Goal: Task Accomplishment & Management: Use online tool/utility

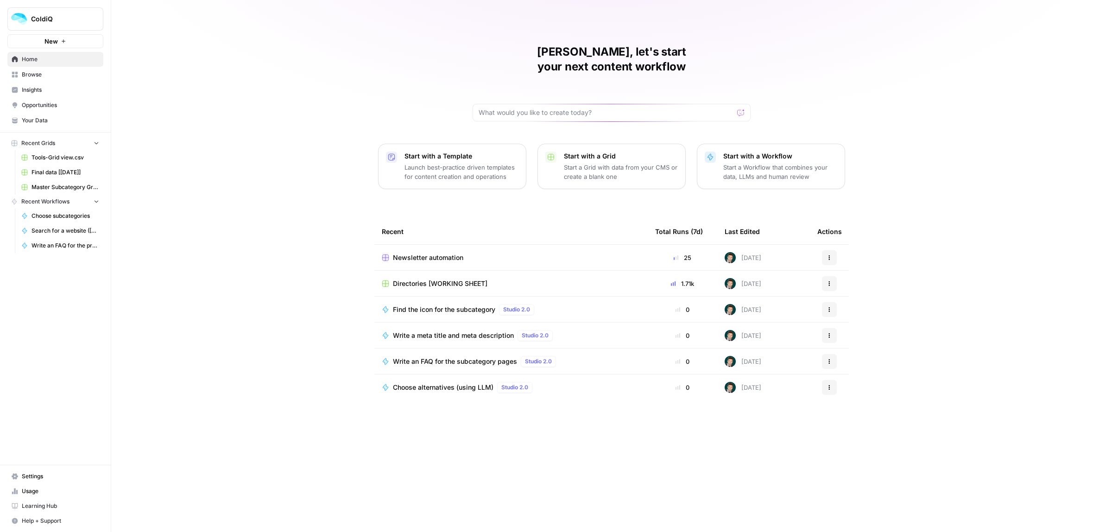
click at [424, 279] on span "Directories [WORKING SHEET]" at bounding box center [440, 283] width 94 height 9
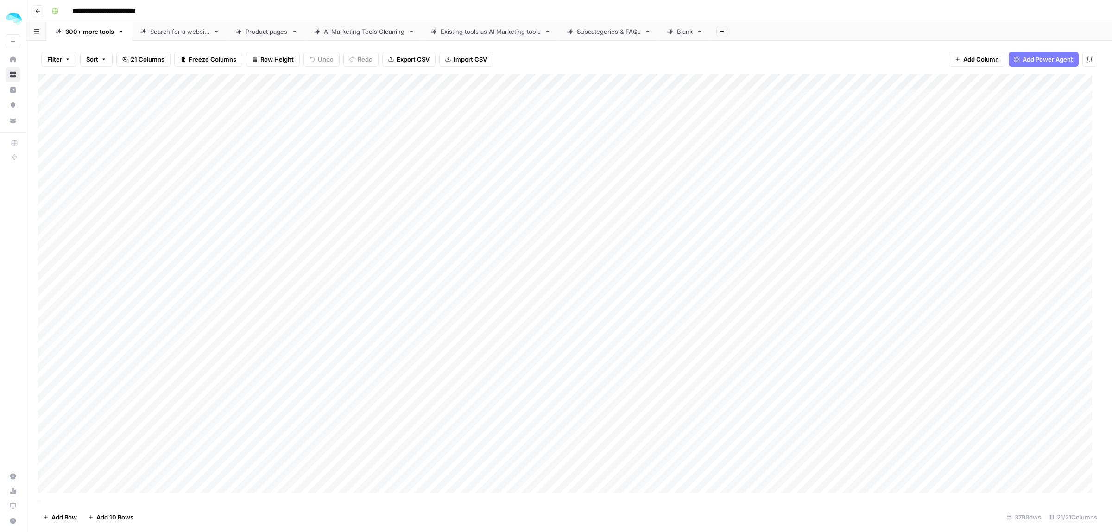
click at [265, 28] on div "Product pages" at bounding box center [266, 31] width 42 height 9
click at [109, 529] on footer "Add Row Add 10 Rows 99 Rows 39/39 Columns" at bounding box center [569, 517] width 1063 height 30
click at [109, 526] on footer "Add Row Add 10 Rows 99 Rows 39/39 Columns" at bounding box center [569, 517] width 1063 height 30
click at [111, 522] on span "Add 10 Rows" at bounding box center [114, 516] width 37 height 9
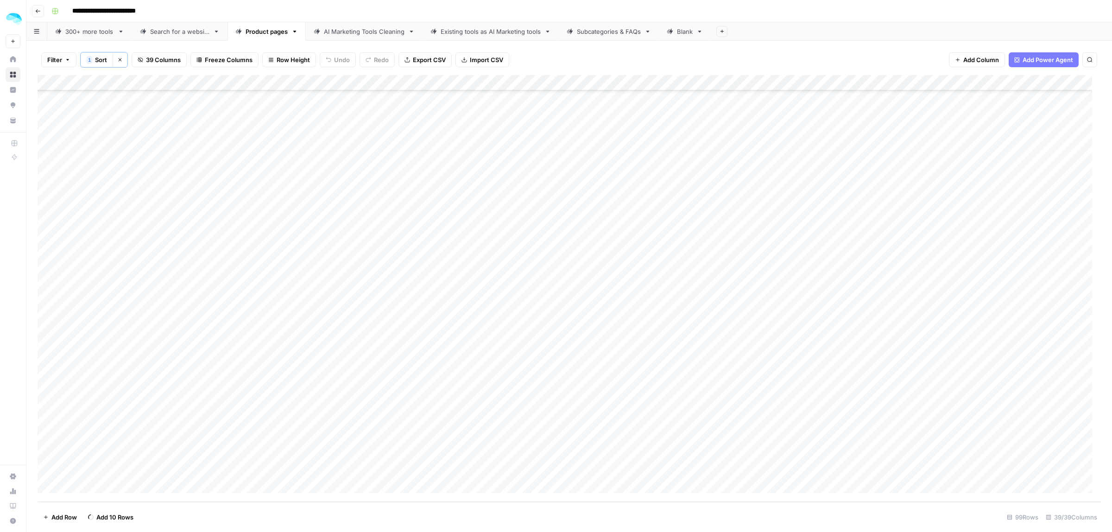
scroll to position [1329, 0]
drag, startPoint x: 116, startPoint y: 510, endPoint x: 112, endPoint y: 518, distance: 8.7
click at [116, 511] on button "Add 10 Rows" at bounding box center [110, 517] width 57 height 15
click at [109, 517] on span "Add 10 Rows" at bounding box center [114, 516] width 37 height 9
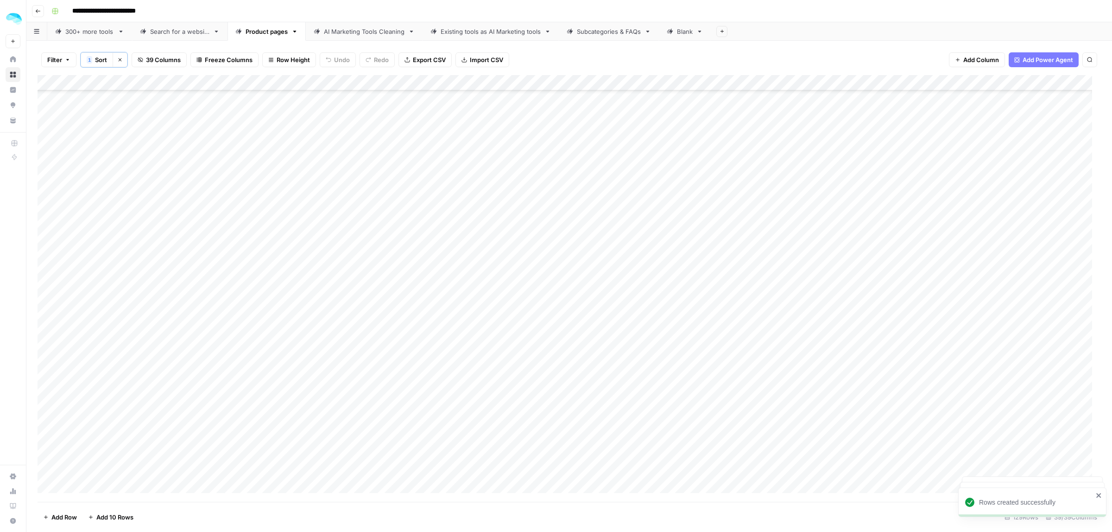
scroll to position [1644, 0]
click at [109, 515] on span "Add 10 Rows" at bounding box center [114, 516] width 37 height 9
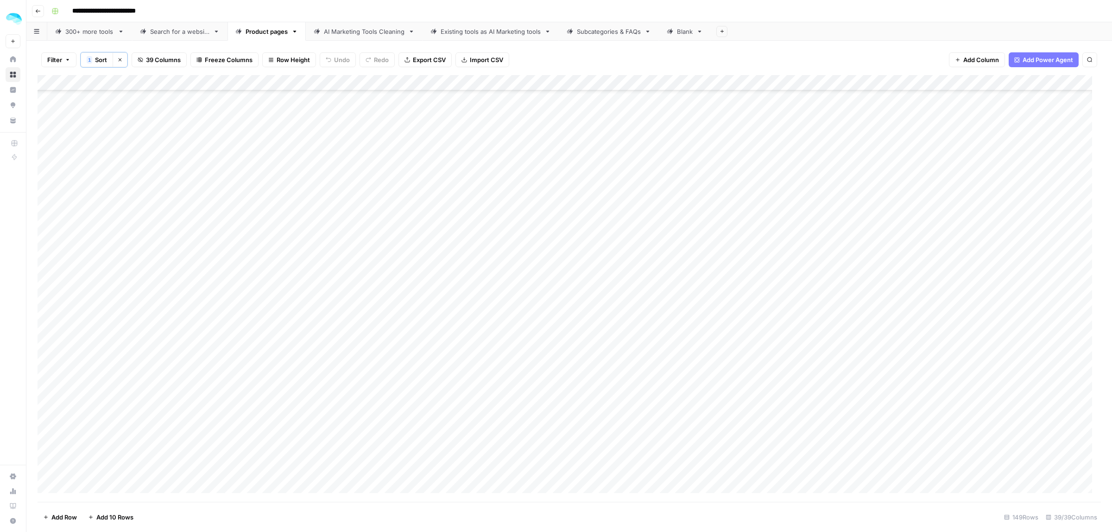
click at [106, 519] on span "Add 10 Rows" at bounding box center [114, 516] width 37 height 9
click at [186, 175] on div "Add Column" at bounding box center [569, 288] width 1063 height 427
click at [100, 177] on div "Add Column" at bounding box center [569, 288] width 1063 height 427
click at [277, 175] on div "Add Column" at bounding box center [569, 288] width 1063 height 427
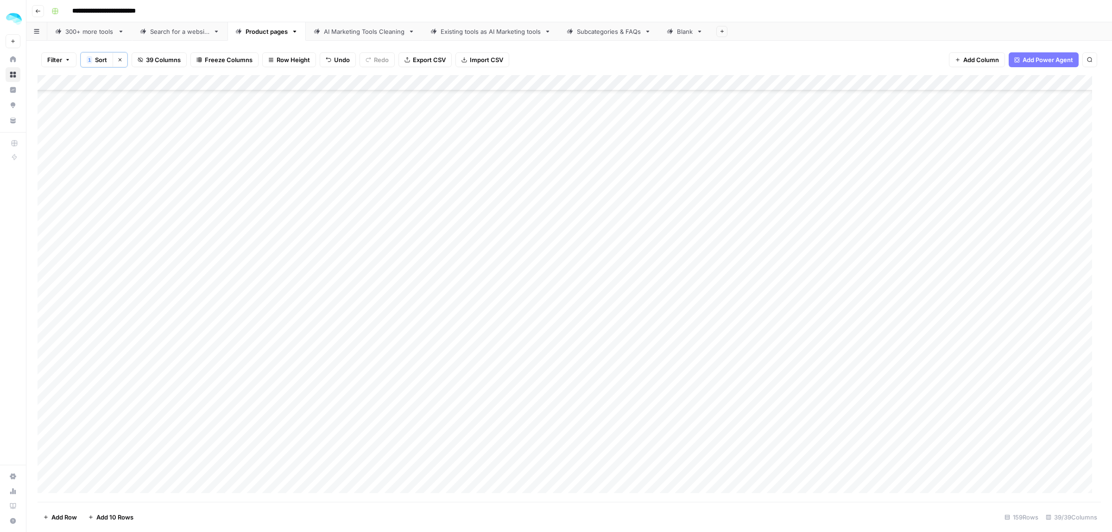
click at [417, 177] on div "Add Column" at bounding box center [569, 288] width 1063 height 427
click at [184, 191] on div "Add Column" at bounding box center [569, 288] width 1063 height 427
click at [96, 191] on div "Add Column" at bounding box center [569, 288] width 1063 height 427
click at [186, 195] on div "Add Column" at bounding box center [569, 288] width 1063 height 427
click at [397, 191] on div "Add Column" at bounding box center [569, 288] width 1063 height 427
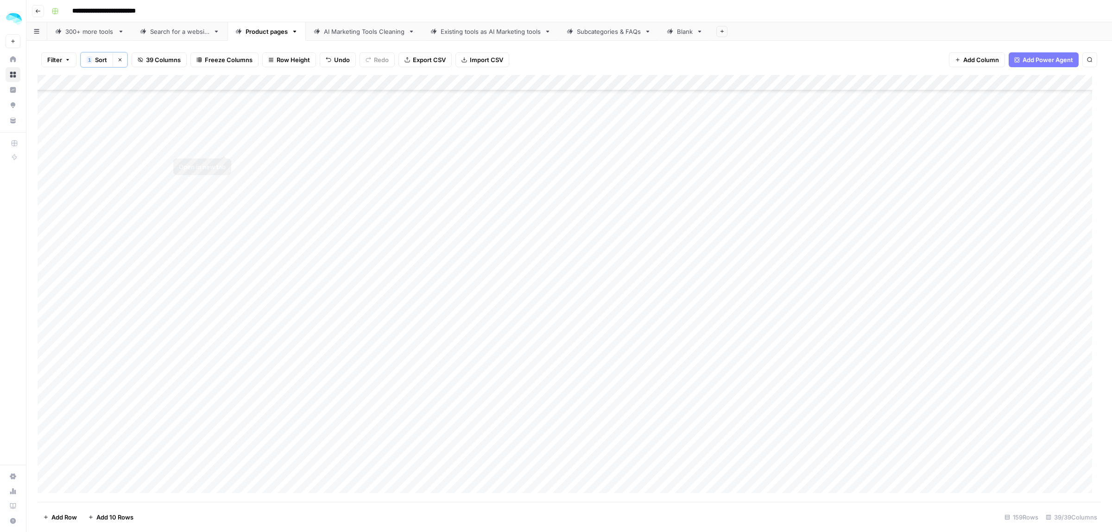
click at [98, 194] on div "Add Column" at bounding box center [569, 288] width 1063 height 427
click at [288, 195] on div "Add Column" at bounding box center [569, 288] width 1063 height 427
click at [103, 198] on div "Add Column" at bounding box center [569, 288] width 1063 height 427
click at [93, 216] on div "Add Column" at bounding box center [569, 288] width 1063 height 427
click at [184, 205] on div "Add Column" at bounding box center [569, 288] width 1063 height 427
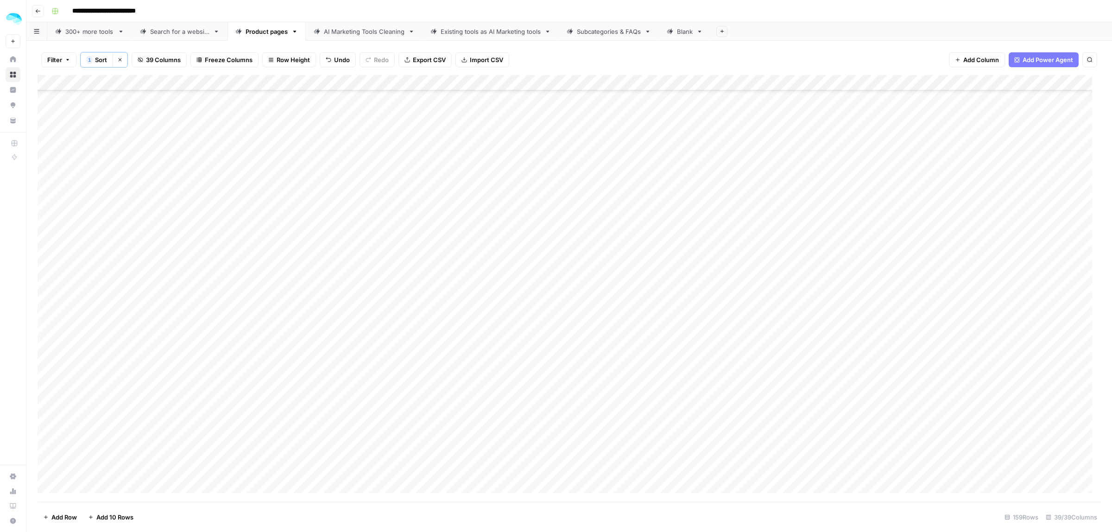
click at [321, 206] on div "Add Column" at bounding box center [569, 288] width 1063 height 427
click at [397, 212] on div "Add Column" at bounding box center [569, 288] width 1063 height 427
click at [277, 227] on div "Add Column" at bounding box center [569, 288] width 1063 height 427
click at [172, 222] on div "Add Column" at bounding box center [569, 288] width 1063 height 427
click at [114, 227] on div "Add Column" at bounding box center [569, 288] width 1063 height 427
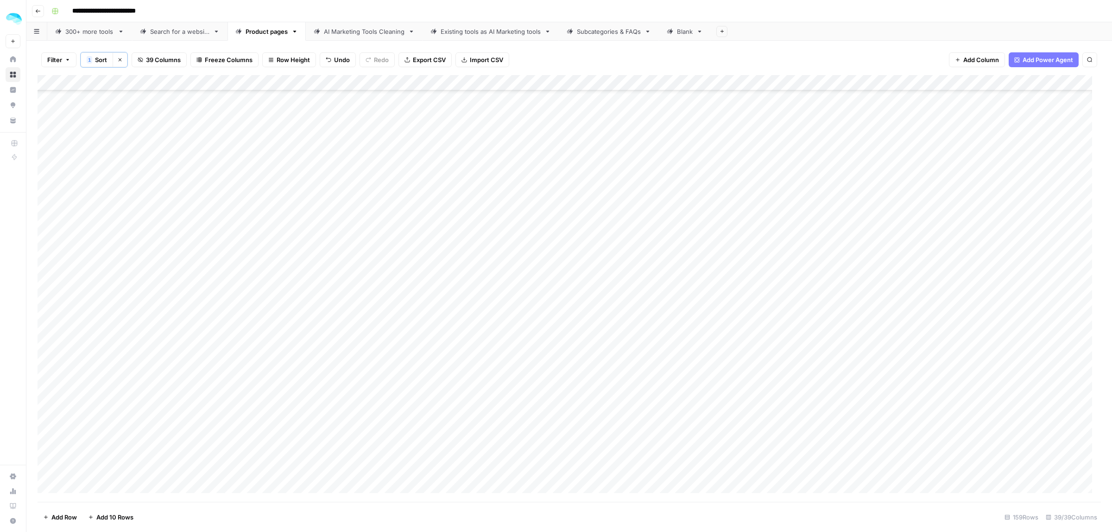
click at [401, 225] on div "Add Column" at bounding box center [569, 288] width 1063 height 427
click at [105, 237] on div "Add Column" at bounding box center [569, 288] width 1063 height 427
click at [125, 259] on div "Add Column" at bounding box center [569, 288] width 1063 height 427
click at [110, 271] on div "Add Column" at bounding box center [569, 288] width 1063 height 427
click at [123, 283] on div "Add Column" at bounding box center [569, 288] width 1063 height 427
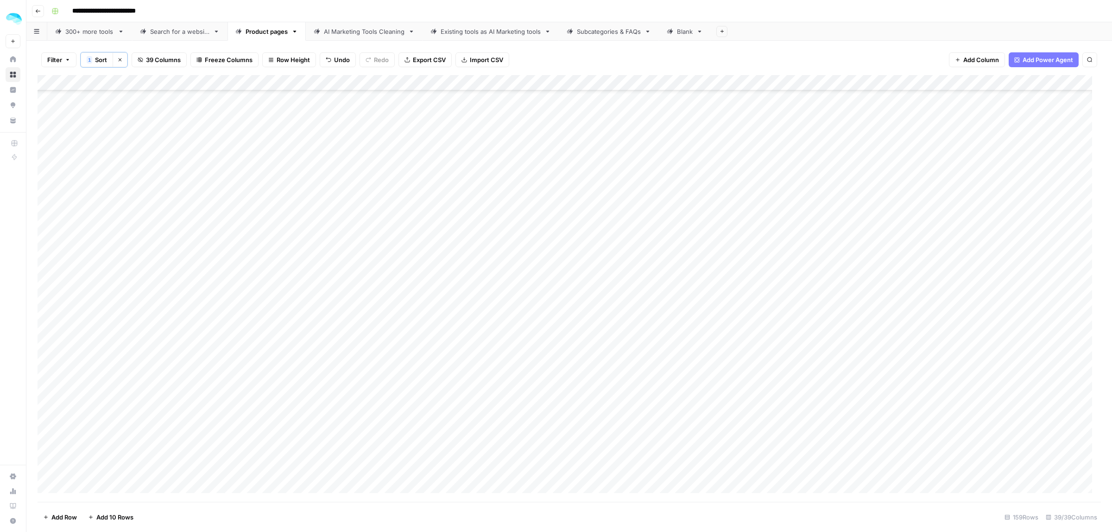
click at [162, 302] on div "Add Column" at bounding box center [569, 288] width 1063 height 427
click at [96, 306] on div "Add Column" at bounding box center [569, 288] width 1063 height 427
click at [114, 319] on div "Add Column" at bounding box center [569, 288] width 1063 height 427
click at [107, 334] on div "Add Column" at bounding box center [569, 288] width 1063 height 427
click at [117, 353] on div "Add Column" at bounding box center [569, 288] width 1063 height 427
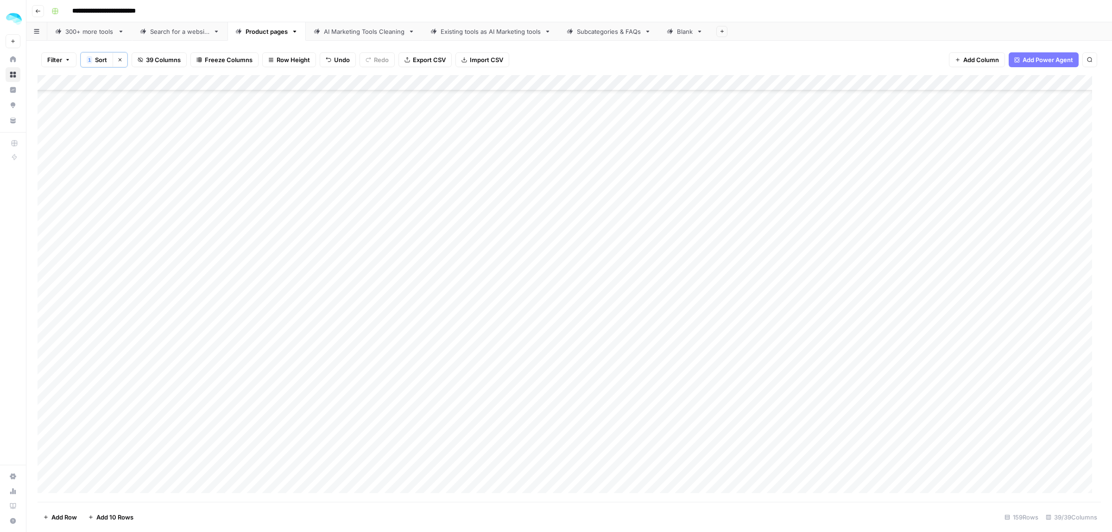
click at [117, 369] on div "Add Column" at bounding box center [569, 288] width 1063 height 427
click at [123, 207] on div "Add Column" at bounding box center [569, 288] width 1063 height 427
click at [103, 228] on div "Add Column" at bounding box center [569, 288] width 1063 height 427
click at [123, 245] on div "Add Column" at bounding box center [569, 288] width 1063 height 427
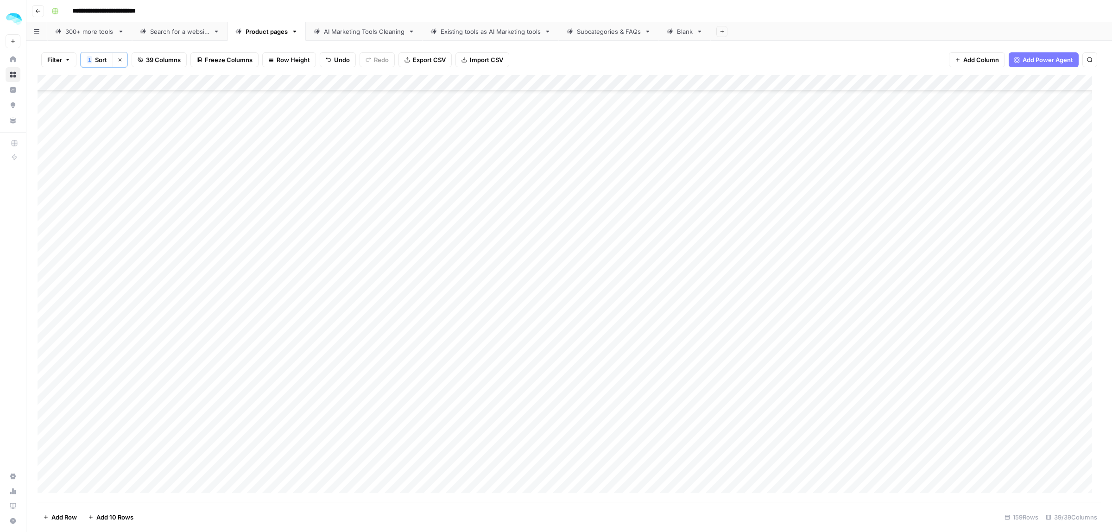
scroll to position [1769, 0]
click at [116, 144] on div "Add Column" at bounding box center [569, 288] width 1063 height 427
click at [107, 161] on div "Add Column" at bounding box center [569, 288] width 1063 height 427
click at [113, 169] on div "Add Column" at bounding box center [569, 288] width 1063 height 427
click at [112, 192] on div "Add Column" at bounding box center [569, 288] width 1063 height 427
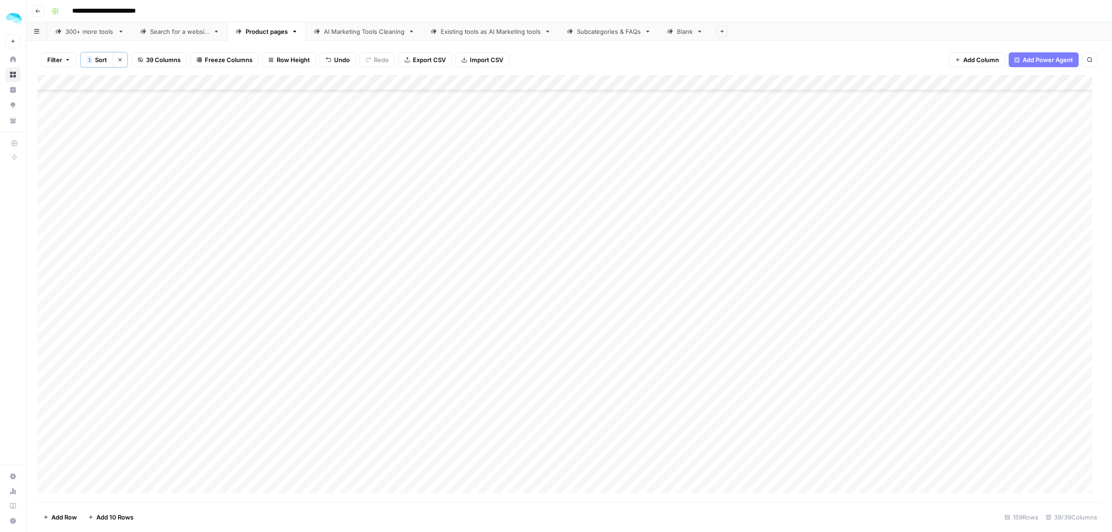
click at [106, 198] on div "Add Column" at bounding box center [569, 288] width 1063 height 427
drag, startPoint x: 113, startPoint y: 208, endPoint x: 111, endPoint y: 212, distance: 5.2
click at [113, 207] on div "Add Column" at bounding box center [569, 288] width 1063 height 427
click at [105, 218] on div "Add Column" at bounding box center [569, 288] width 1063 height 427
click at [113, 234] on div "Add Column" at bounding box center [569, 288] width 1063 height 427
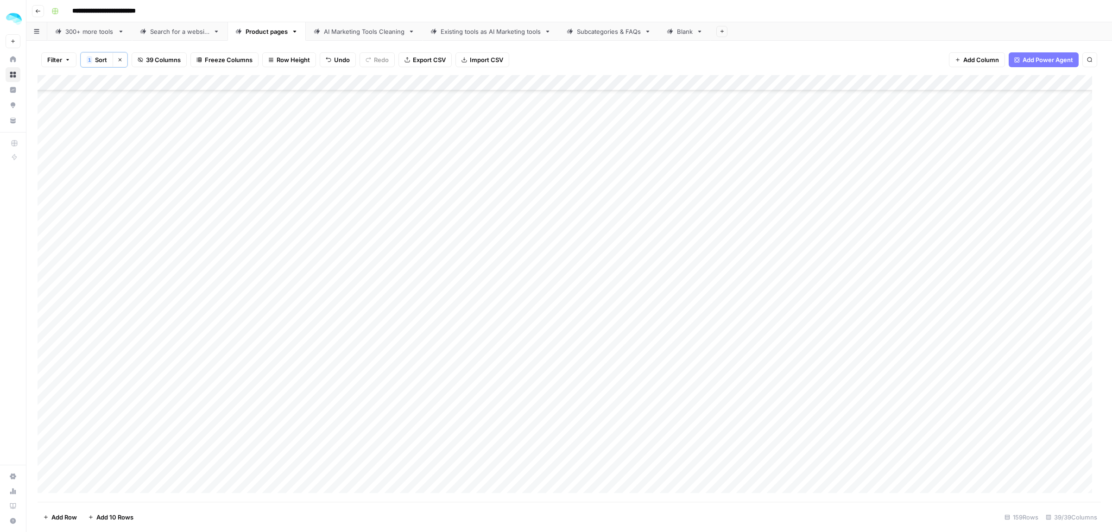
click at [120, 255] on div "Add Column" at bounding box center [569, 288] width 1063 height 427
click at [107, 260] on div "Add Column" at bounding box center [569, 288] width 1063 height 427
click at [114, 288] on div "Add Column" at bounding box center [569, 288] width 1063 height 427
click at [96, 302] on div "Add Column" at bounding box center [569, 288] width 1063 height 427
click at [110, 315] on div "Add Column" at bounding box center [569, 288] width 1063 height 427
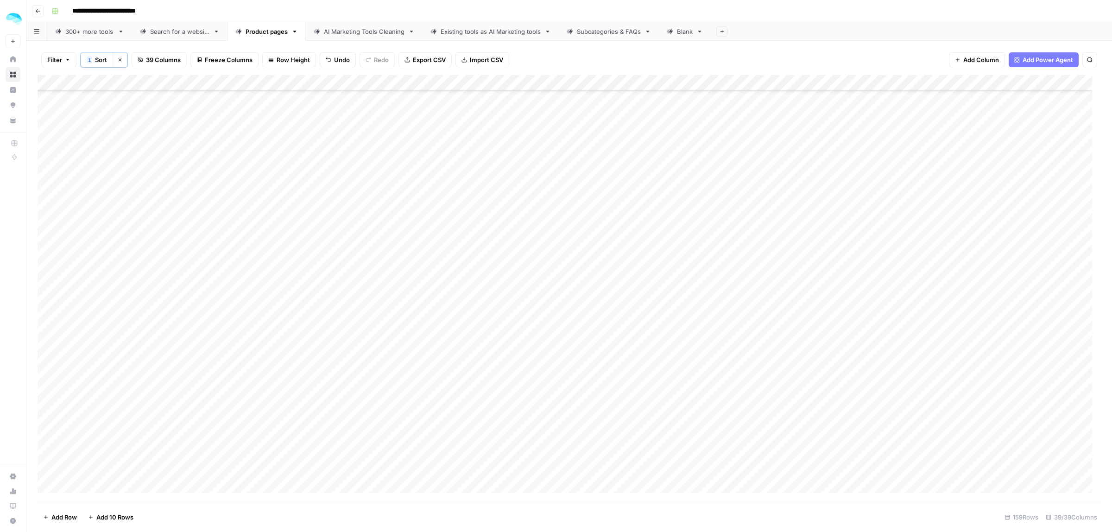
click at [103, 336] on div "Add Column" at bounding box center [569, 288] width 1063 height 427
click at [96, 351] on div "Add Column" at bounding box center [569, 288] width 1063 height 427
click at [116, 360] on div "Add Column" at bounding box center [569, 288] width 1063 height 427
click at [91, 376] on div "Add Column" at bounding box center [569, 288] width 1063 height 427
click at [84, 396] on div "Add Column" at bounding box center [569, 288] width 1063 height 427
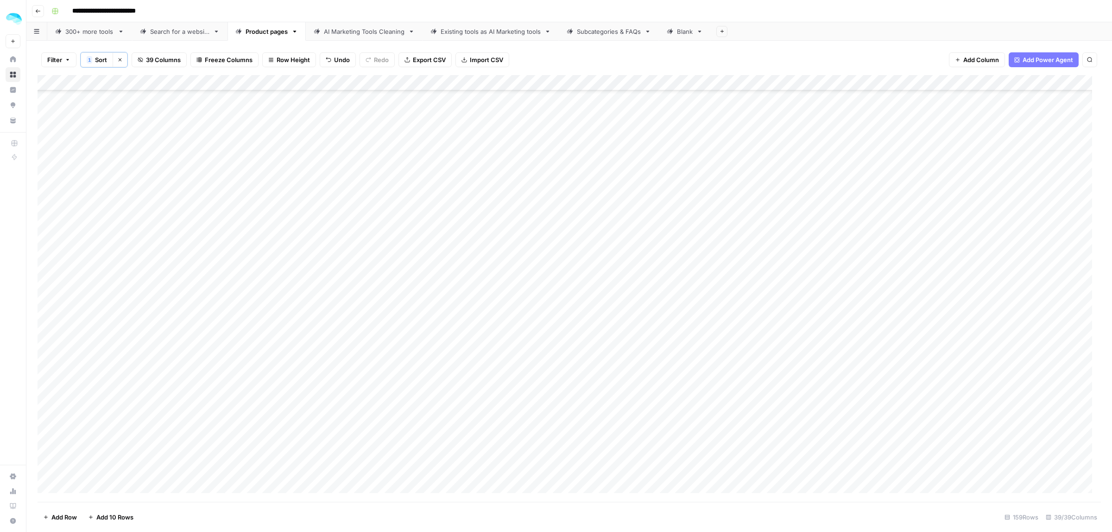
click at [114, 406] on div "Add Column" at bounding box center [569, 288] width 1063 height 427
click at [120, 427] on div "Add Column" at bounding box center [569, 288] width 1063 height 427
click at [88, 205] on div "Add Column" at bounding box center [569, 288] width 1063 height 427
click at [130, 225] on div "Add Column" at bounding box center [569, 288] width 1063 height 427
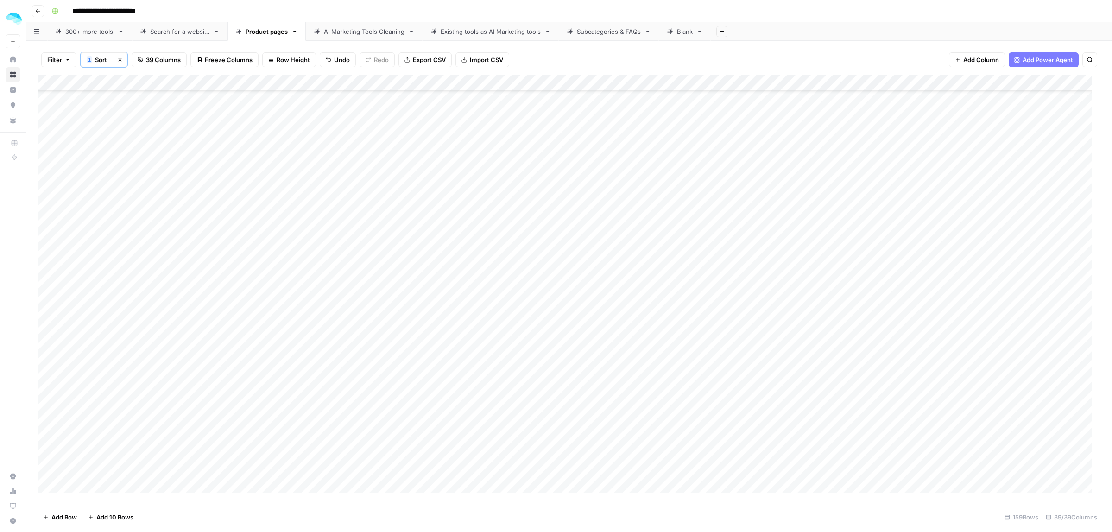
click at [136, 241] on div "Add Column" at bounding box center [569, 288] width 1063 height 427
click at [124, 255] on div "Add Column" at bounding box center [569, 288] width 1063 height 427
click at [102, 275] on div "Add Column" at bounding box center [569, 288] width 1063 height 427
click at [123, 280] on div "Add Column" at bounding box center [569, 288] width 1063 height 427
click at [108, 305] on div "Add Column" at bounding box center [569, 288] width 1063 height 427
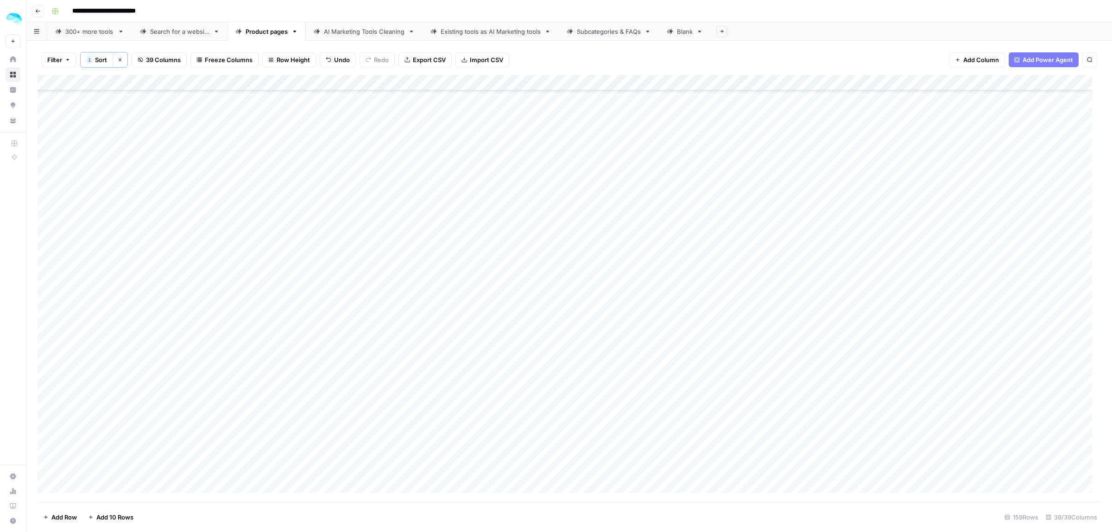
click at [126, 322] on div "Add Column" at bounding box center [569, 288] width 1063 height 427
click at [107, 339] on div "Add Column" at bounding box center [569, 288] width 1063 height 427
click at [94, 345] on div "Add Column" at bounding box center [569, 288] width 1063 height 427
click at [105, 364] on div "Add Column" at bounding box center [569, 288] width 1063 height 427
click at [107, 387] on div "Add Column" at bounding box center [569, 288] width 1063 height 427
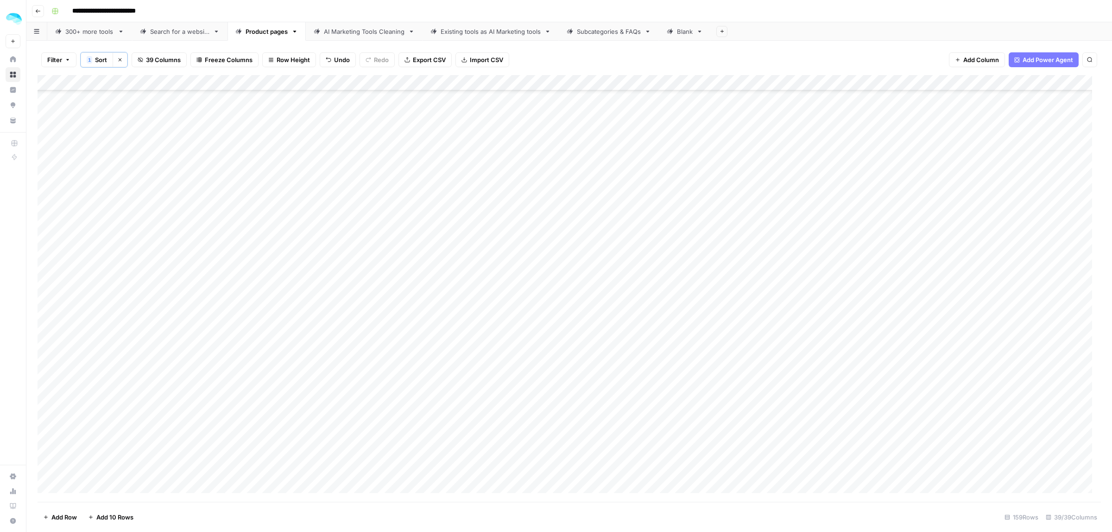
click at [85, 403] on div "Add Column" at bounding box center [569, 288] width 1063 height 427
click at [126, 302] on div "Add Column" at bounding box center [569, 288] width 1063 height 427
click at [102, 318] on div "Add Column" at bounding box center [569, 288] width 1063 height 427
click at [109, 325] on div "Add Column" at bounding box center [569, 288] width 1063 height 427
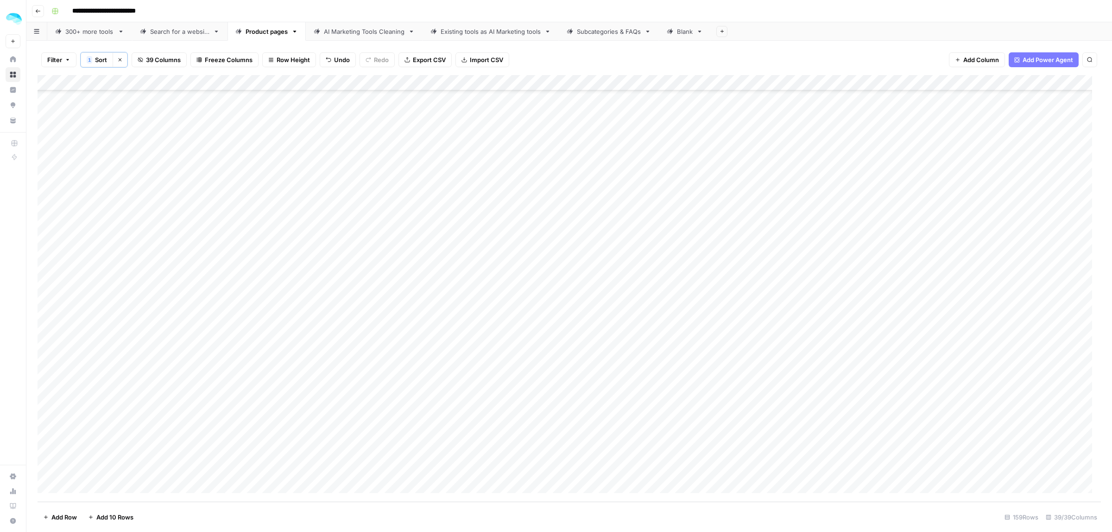
click at [115, 341] on div "Add Column" at bounding box center [569, 288] width 1063 height 427
click at [116, 365] on div "Add Column" at bounding box center [569, 288] width 1063 height 427
click at [101, 374] on div "Add Column" at bounding box center [569, 288] width 1063 height 427
click at [92, 397] on div "Add Column" at bounding box center [569, 288] width 1063 height 427
click at [114, 517] on span "Add 10 Rows" at bounding box center [114, 516] width 37 height 9
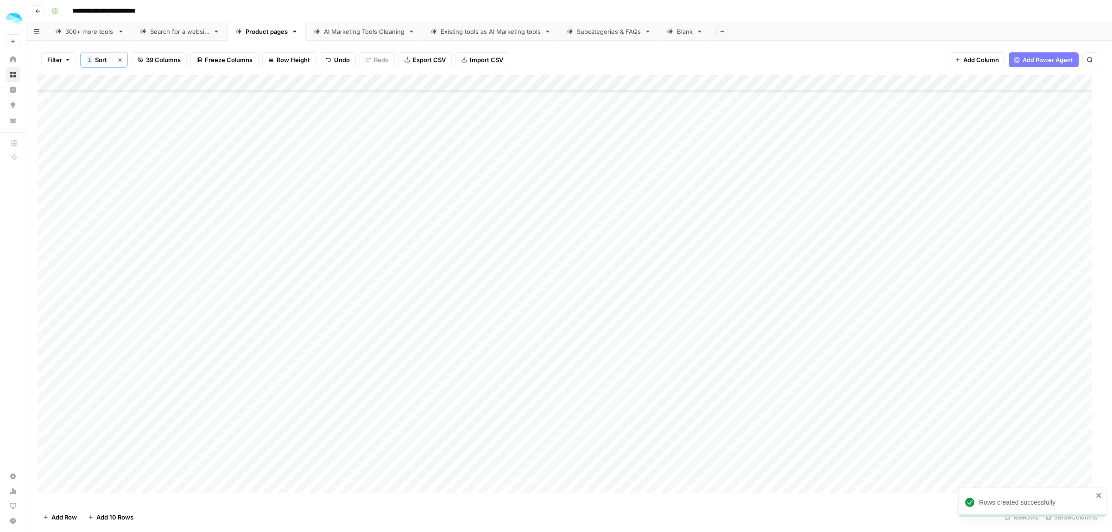
scroll to position [2274, 0]
click at [105, 254] on div "Add Column" at bounding box center [569, 288] width 1063 height 427
click at [100, 270] on div "Add Column" at bounding box center [569, 288] width 1063 height 427
click at [126, 278] on div "Add Column" at bounding box center [569, 288] width 1063 height 427
click at [114, 293] on div "Add Column" at bounding box center [569, 288] width 1063 height 427
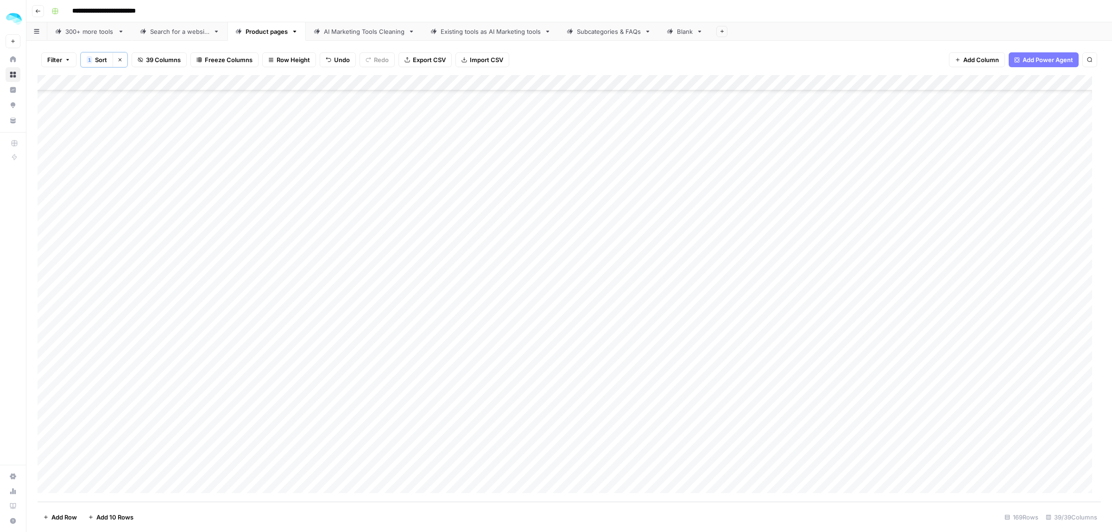
click at [101, 314] on div "Add Column" at bounding box center [569, 288] width 1063 height 427
click at [108, 325] on div "Add Column" at bounding box center [569, 288] width 1063 height 427
click at [116, 344] on div "Add Column" at bounding box center [569, 288] width 1063 height 427
click at [113, 360] on div "Add Column" at bounding box center [569, 288] width 1063 height 427
click at [107, 371] on div "Add Column" at bounding box center [569, 288] width 1063 height 427
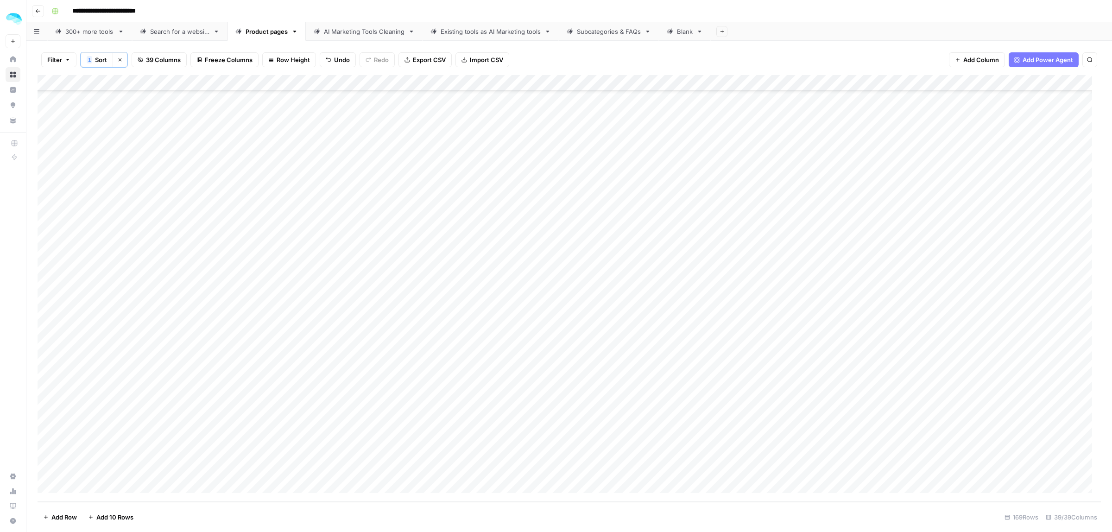
click at [112, 395] on div "Add Column" at bounding box center [569, 288] width 1063 height 427
click at [116, 408] on div "Add Column" at bounding box center [569, 288] width 1063 height 427
click at [119, 520] on span "Add 10 Rows" at bounding box center [114, 516] width 37 height 9
click at [111, 272] on div "Add Column" at bounding box center [569, 288] width 1063 height 427
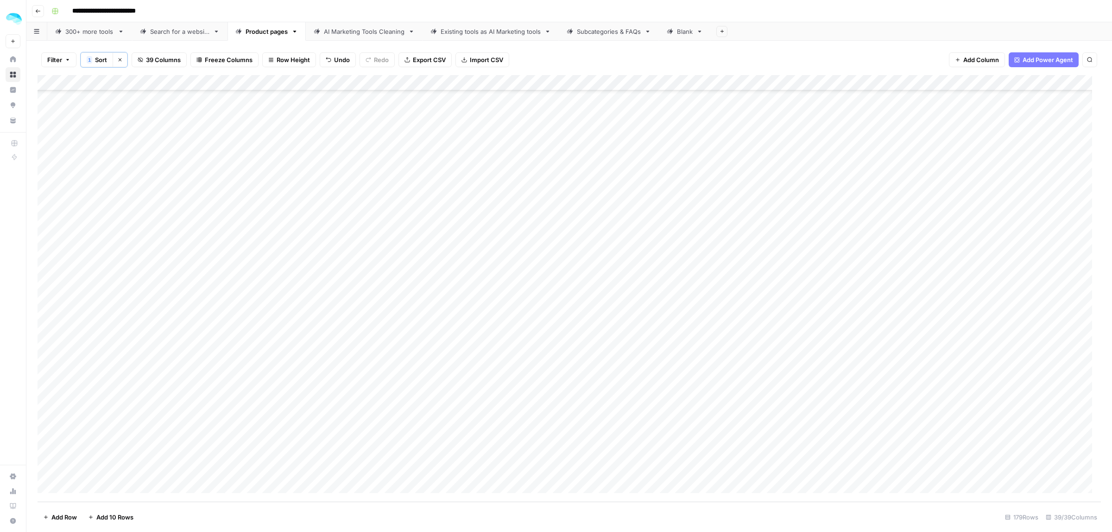
click at [109, 282] on div "Add Column" at bounding box center [569, 288] width 1063 height 427
click at [94, 293] on div "Add Column" at bounding box center [569, 288] width 1063 height 427
click at [111, 317] on div "Add Column" at bounding box center [569, 288] width 1063 height 427
click at [119, 322] on div "Add Column" at bounding box center [569, 288] width 1063 height 427
click at [111, 343] on div "Add Column" at bounding box center [569, 288] width 1063 height 427
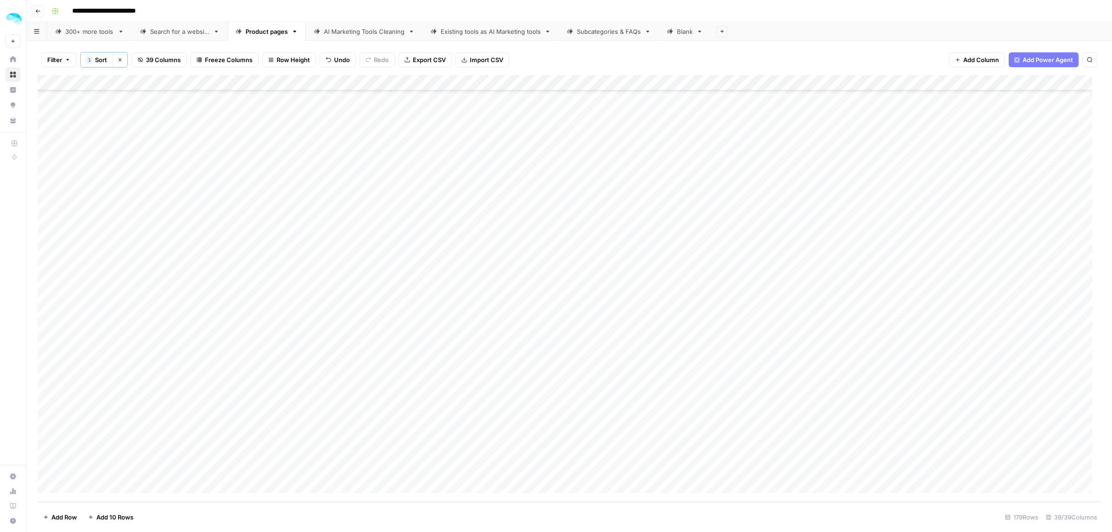
click at [128, 363] on div "Add Column" at bounding box center [569, 288] width 1063 height 427
click at [91, 31] on div "300+ more tools" at bounding box center [89, 31] width 49 height 9
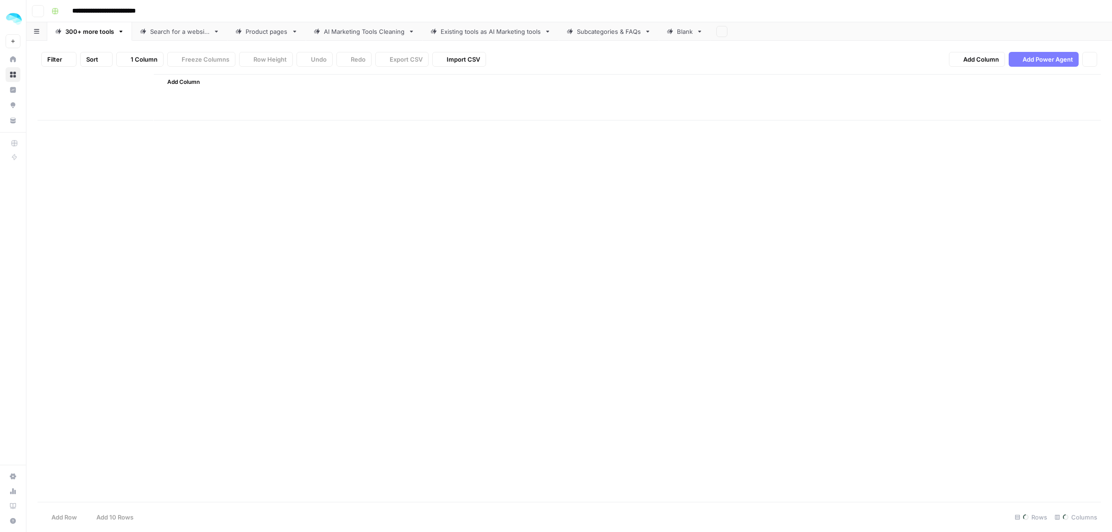
type input "**********"
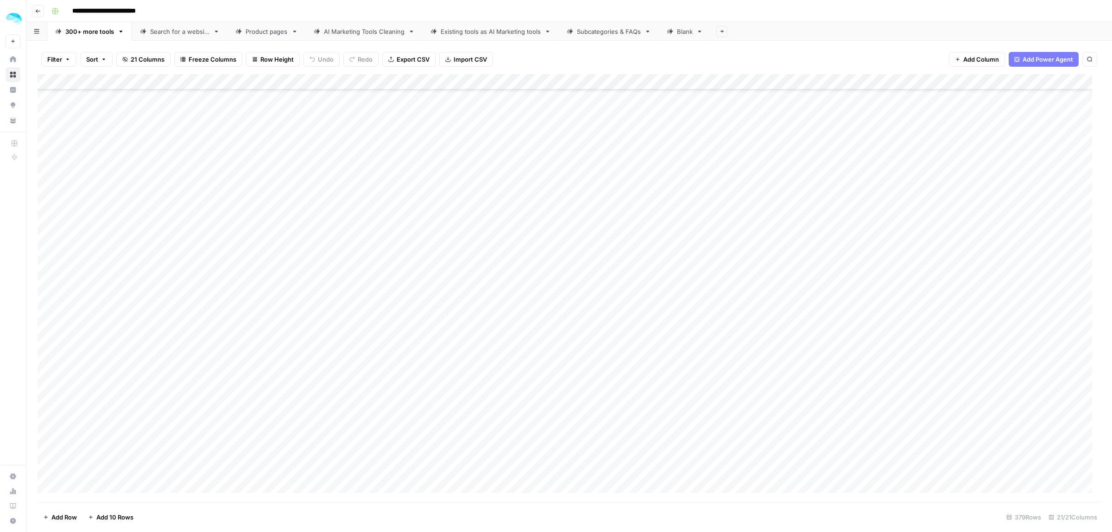
scroll to position [8741, 0]
click at [88, 486] on div "Add Column" at bounding box center [569, 288] width 1063 height 428
click at [91, 489] on div "Add Column" at bounding box center [569, 288] width 1063 height 428
click at [102, 449] on div "Add Column" at bounding box center [569, 288] width 1063 height 428
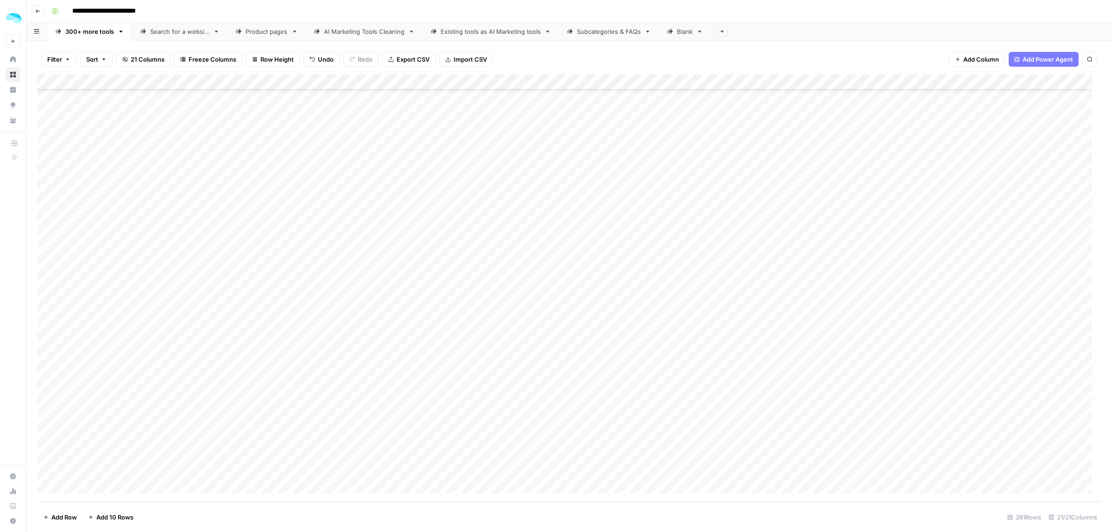
click at [60, 433] on div "Add Column" at bounding box center [569, 288] width 1063 height 428
click at [297, 445] on div "Add Column" at bounding box center [569, 288] width 1063 height 428
click at [101, 468] on div "Add Column" at bounding box center [569, 288] width 1063 height 428
click at [96, 484] on div "Add Column" at bounding box center [569, 288] width 1063 height 428
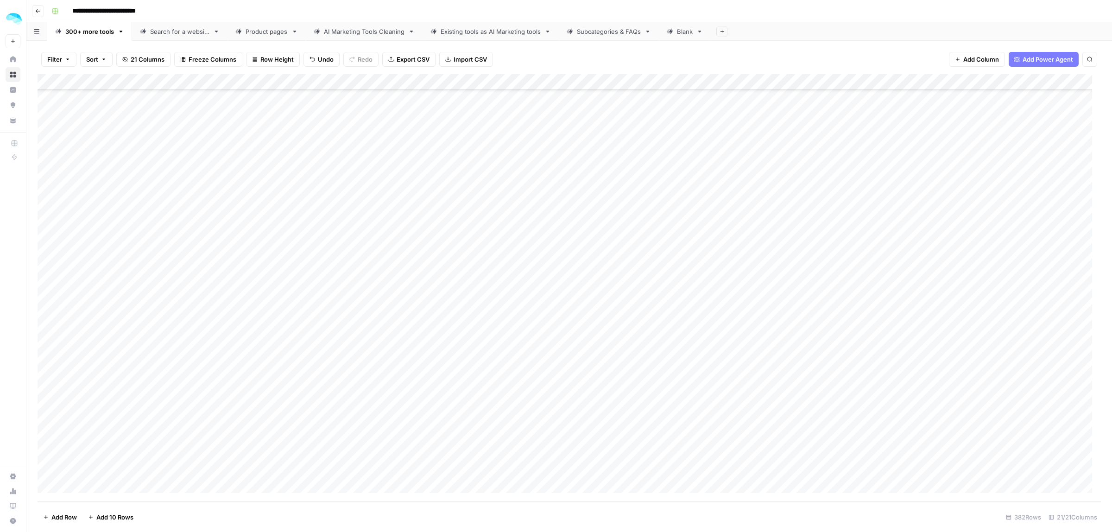
click at [300, 466] on div "Add Column" at bounding box center [569, 288] width 1063 height 428
click at [126, 471] on div "Add Column" at bounding box center [569, 288] width 1063 height 428
click at [58, 436] on div "Add Column" at bounding box center [569, 288] width 1063 height 428
click at [59, 460] on div "Add Column" at bounding box center [569, 288] width 1063 height 428
click at [749, 415] on div "Add Column" at bounding box center [569, 288] width 1063 height 428
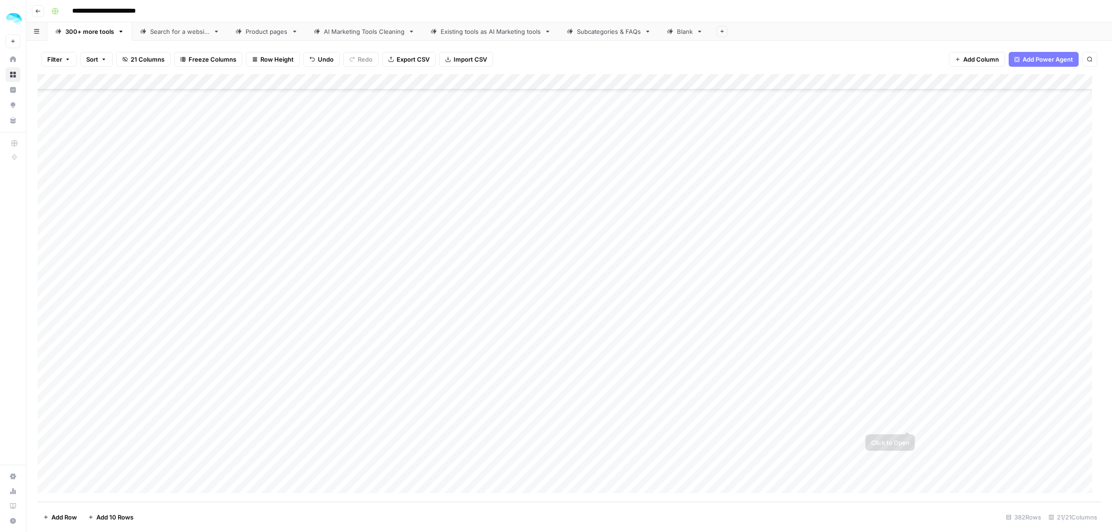
click at [971, 415] on div "Add Column" at bounding box center [569, 288] width 1063 height 428
drag, startPoint x: 730, startPoint y: 441, endPoint x: 732, endPoint y: 469, distance: 28.3
click at [732, 469] on div "Add Column" at bounding box center [569, 288] width 1063 height 428
drag, startPoint x: 969, startPoint y: 441, endPoint x: 976, endPoint y: 462, distance: 22.7
click at [976, 462] on div "Add Column" at bounding box center [569, 288] width 1063 height 428
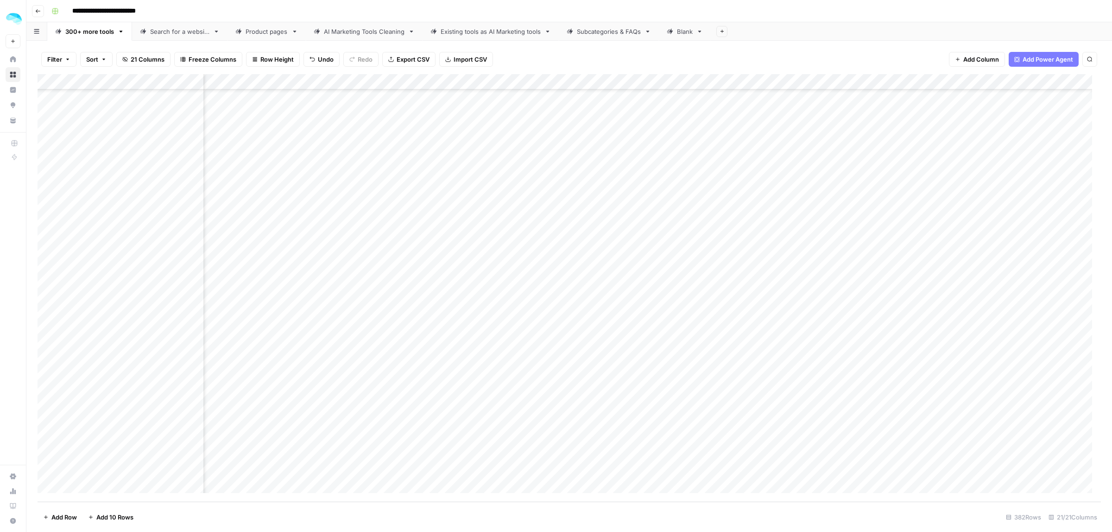
scroll to position [8812, 515]
drag, startPoint x: 697, startPoint y: 422, endPoint x: 701, endPoint y: 464, distance: 42.3
click at [701, 464] on div "Add Column" at bounding box center [569, 288] width 1063 height 428
drag, startPoint x: 582, startPoint y: 449, endPoint x: 582, endPoint y: 464, distance: 14.8
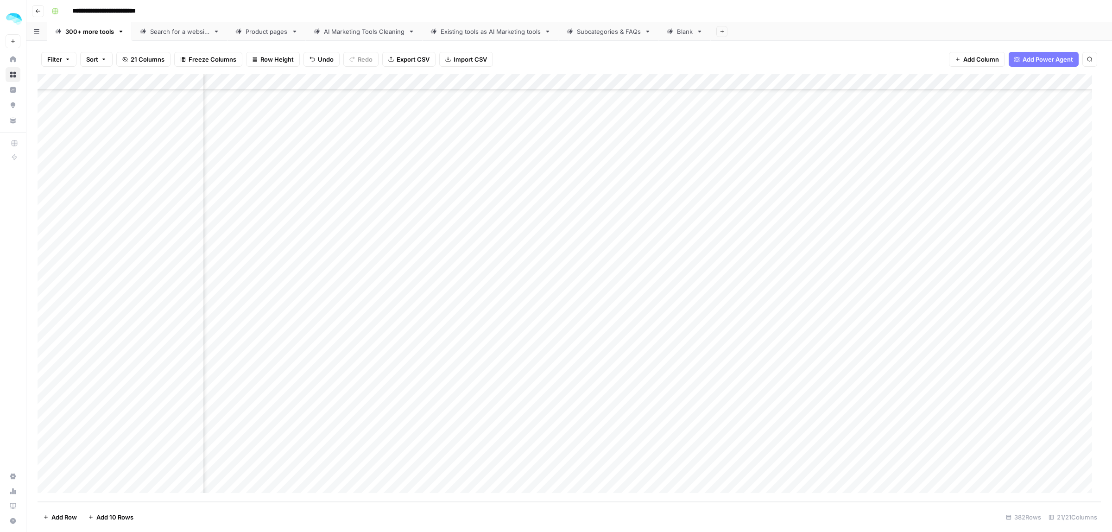
click at [582, 464] on div "Add Column" at bounding box center [569, 288] width 1063 height 428
drag, startPoint x: 534, startPoint y: 420, endPoint x: 537, endPoint y: 465, distance: 45.1
click at [537, 465] on div "Add Column" at bounding box center [569, 288] width 1063 height 428
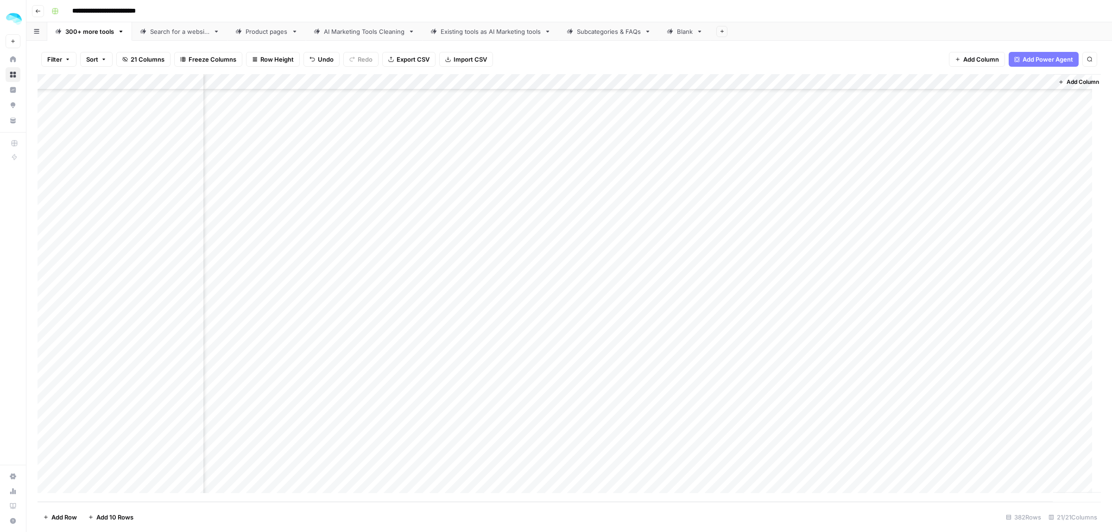
drag, startPoint x: 524, startPoint y: 425, endPoint x: 524, endPoint y: 459, distance: 33.4
click at [524, 459] on div "Add Column" at bounding box center [569, 288] width 1063 height 428
drag, startPoint x: 322, startPoint y: 435, endPoint x: 322, endPoint y: 459, distance: 23.2
click at [322, 459] on div "Add Column" at bounding box center [569, 288] width 1063 height 428
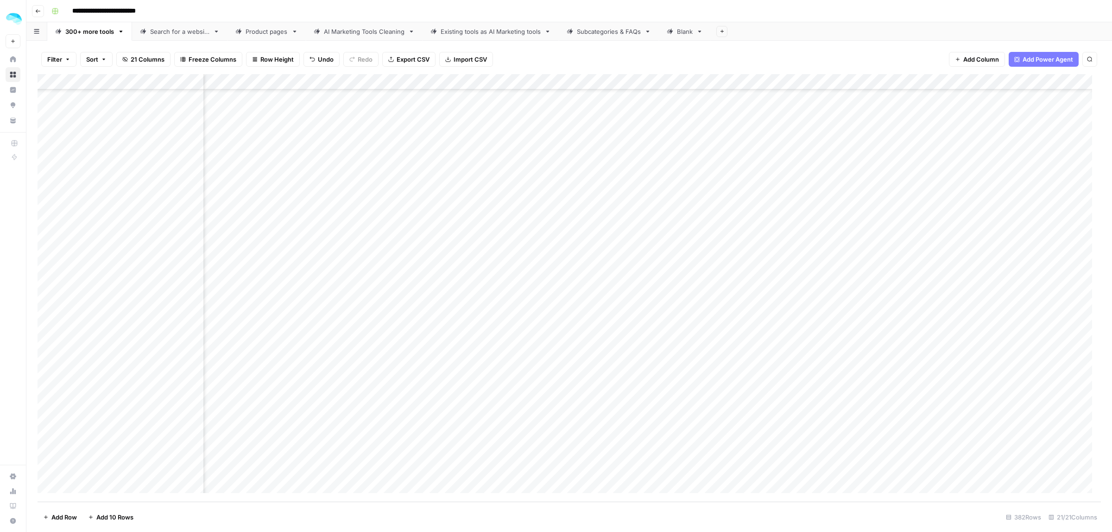
scroll to position [8812, 1450]
drag, startPoint x: 973, startPoint y: 415, endPoint x: 974, endPoint y: 460, distance: 44.5
click at [974, 460] on div "Add Column" at bounding box center [569, 288] width 1063 height 428
click at [798, 415] on div "Add Column" at bounding box center [569, 288] width 1063 height 428
click at [990, 424] on div "Add Column" at bounding box center [569, 288] width 1063 height 428
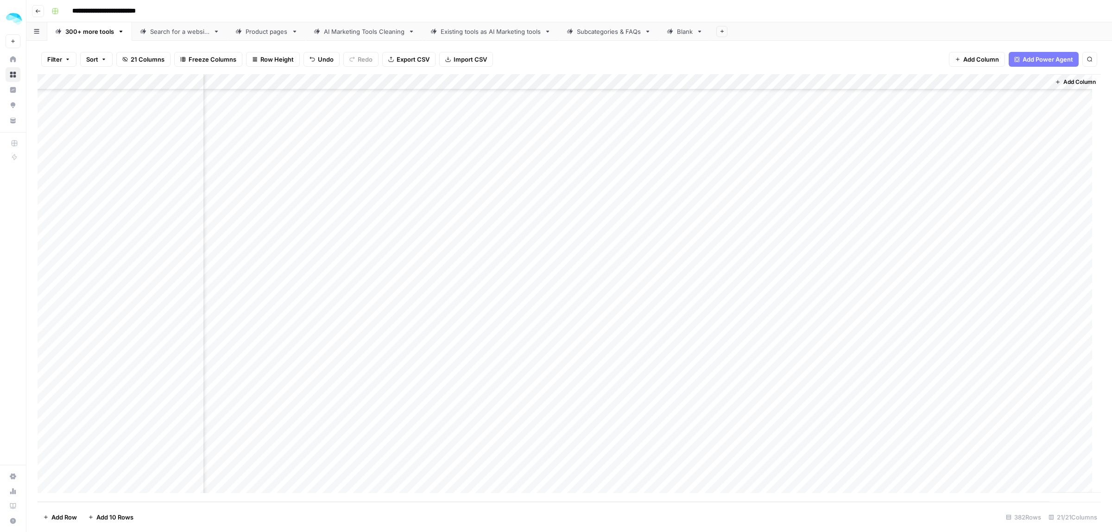
click at [990, 424] on div "Add Column" at bounding box center [569, 288] width 1063 height 428
drag, startPoint x: 1009, startPoint y: 417, endPoint x: 983, endPoint y: 416, distance: 25.5
click at [983, 416] on input "**********" at bounding box center [995, 415] width 148 height 11
click at [773, 437] on div "Add Column" at bounding box center [569, 288] width 1063 height 428
click at [964, 441] on div "Add Column" at bounding box center [569, 288] width 1063 height 428
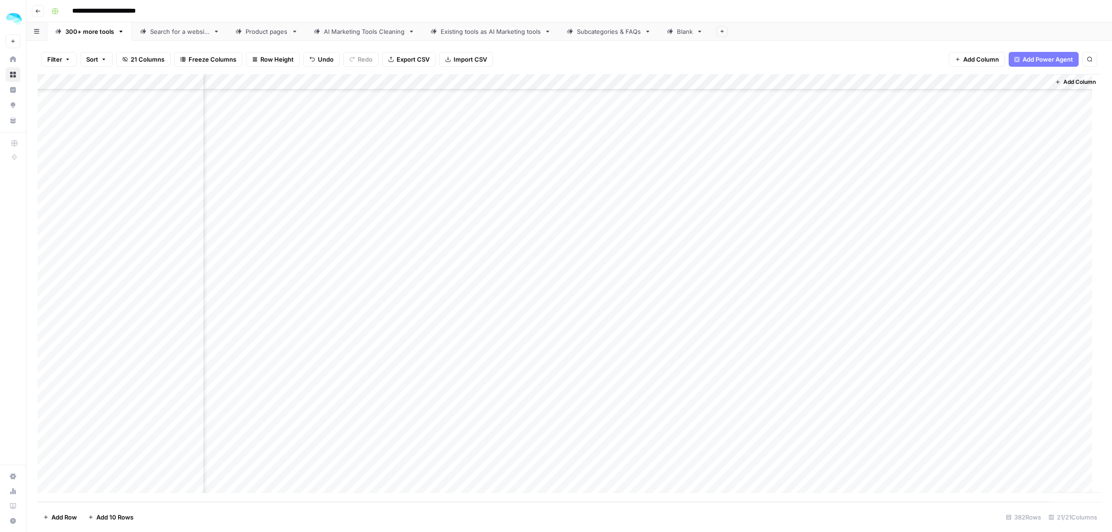
click at [965, 441] on div "Add Column" at bounding box center [569, 288] width 1063 height 428
drag, startPoint x: 1016, startPoint y: 439, endPoint x: 983, endPoint y: 435, distance: 32.6
click at [983, 435] on input "**********" at bounding box center [995, 439] width 148 height 11
click at [778, 466] on div "Add Column" at bounding box center [569, 288] width 1063 height 428
click at [958, 458] on div "Add Column" at bounding box center [569, 288] width 1063 height 428
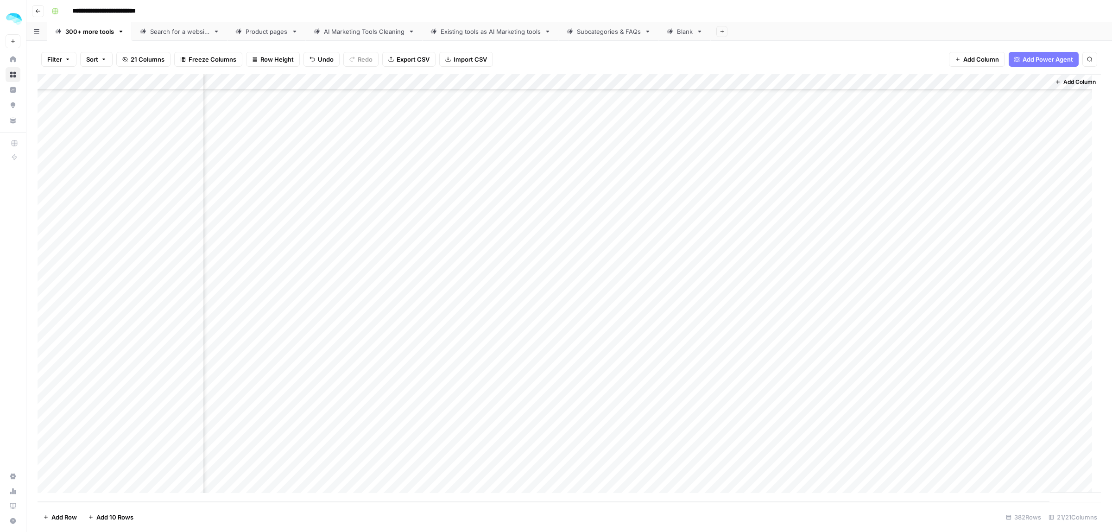
click at [958, 458] on div "Add Column" at bounding box center [569, 288] width 1063 height 428
drag, startPoint x: 1006, startPoint y: 466, endPoint x: 983, endPoint y: 466, distance: 22.7
click at [983, 466] on input "**********" at bounding box center [995, 464] width 148 height 11
click at [255, 41] on div "Filter Sort 21 Columns Freeze Columns Row Height Undo Redo Export CSV Import CS…" at bounding box center [568, 286] width 1085 height 491
click at [260, 29] on div "Product pages" at bounding box center [266, 31] width 42 height 9
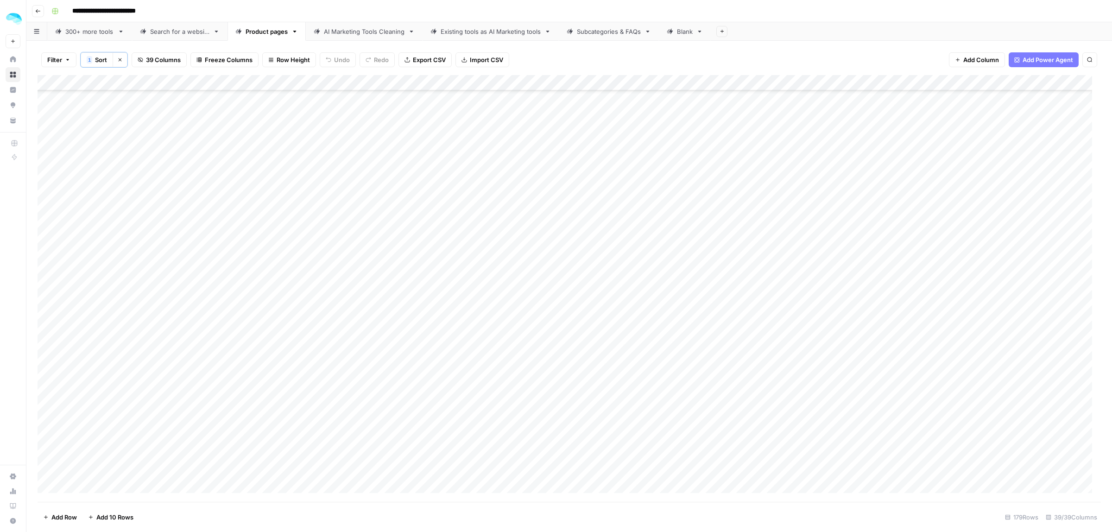
scroll to position [2432, 0]
click at [101, 380] on div "Add Column" at bounding box center [569, 288] width 1063 height 427
click at [94, 57] on button "1 Sort" at bounding box center [97, 59] width 32 height 15
click at [137, 412] on div "Add Column" at bounding box center [569, 288] width 1063 height 427
click at [93, 377] on div "Add Column" at bounding box center [569, 288] width 1063 height 427
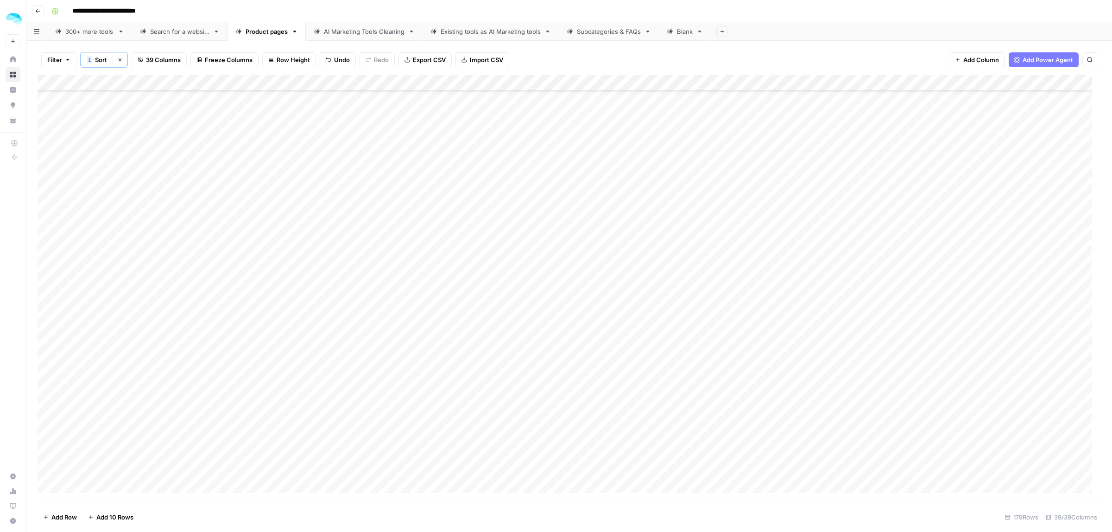
scroll to position [0, 0]
click at [598, 80] on div "Add Column" at bounding box center [569, 288] width 1063 height 427
click at [681, 188] on div "Add Column" at bounding box center [569, 288] width 1063 height 427
click at [46, 390] on div "Add Column" at bounding box center [569, 288] width 1063 height 427
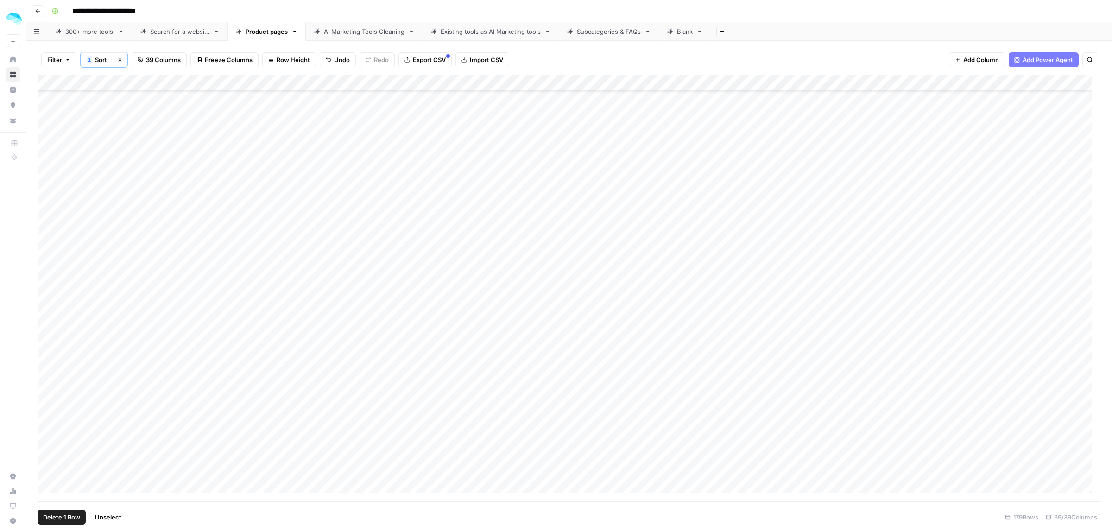
click at [44, 406] on div "Add Column" at bounding box center [569, 288] width 1063 height 427
click at [45, 425] on div "Add Column" at bounding box center [569, 288] width 1063 height 427
click at [46, 436] on div "Add Column" at bounding box center [569, 288] width 1063 height 427
click at [46, 455] on div "Add Column" at bounding box center [569, 288] width 1063 height 427
click at [47, 466] on div "Add Column" at bounding box center [569, 288] width 1063 height 427
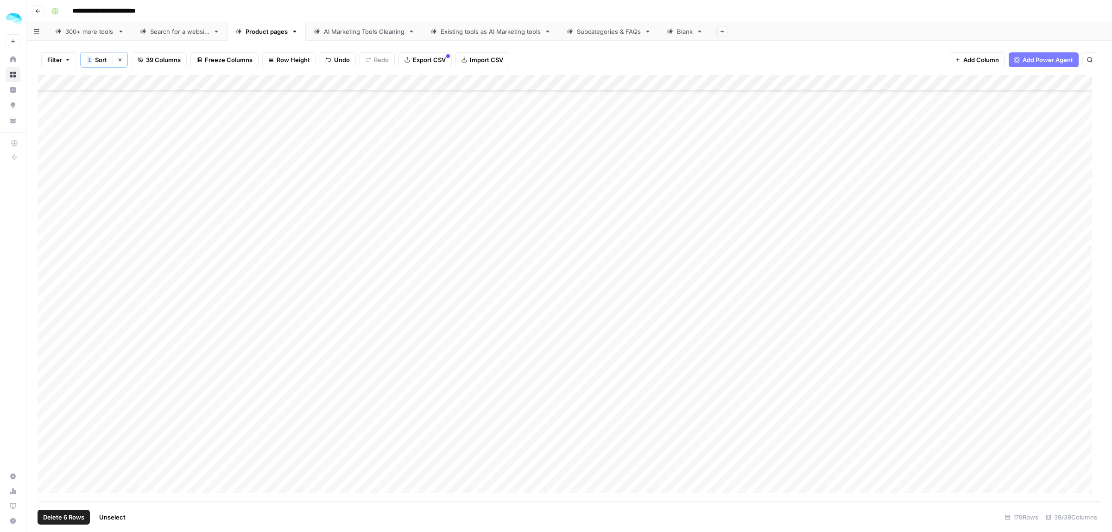
click at [58, 516] on span "Delete 6 Rows" at bounding box center [63, 516] width 41 height 9
click at [518, 111] on span "Delete" at bounding box center [523, 106] width 20 height 9
click at [601, 82] on div "Add Column" at bounding box center [569, 288] width 1063 height 427
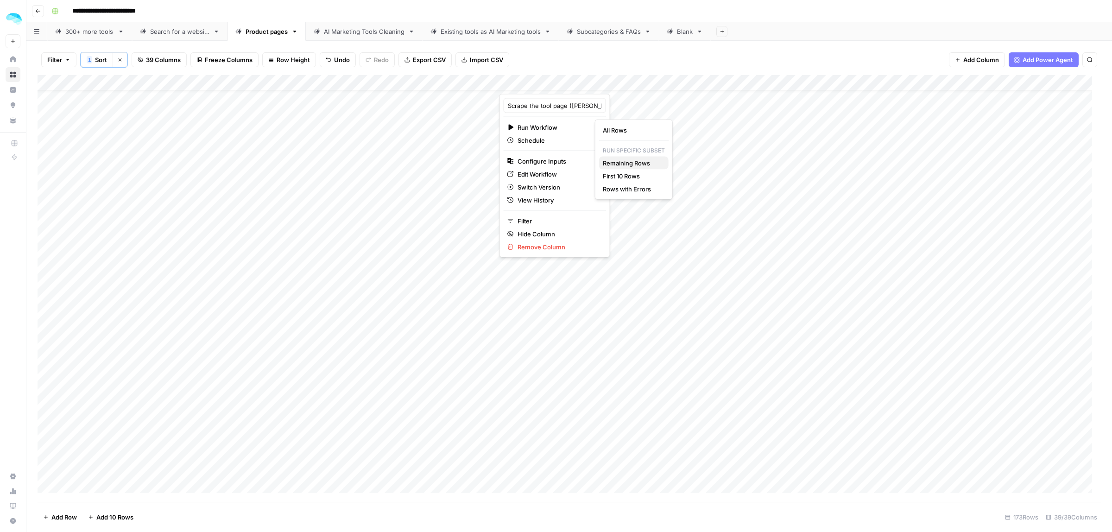
click at [656, 164] on span "Remaining Rows" at bounding box center [632, 162] width 58 height 9
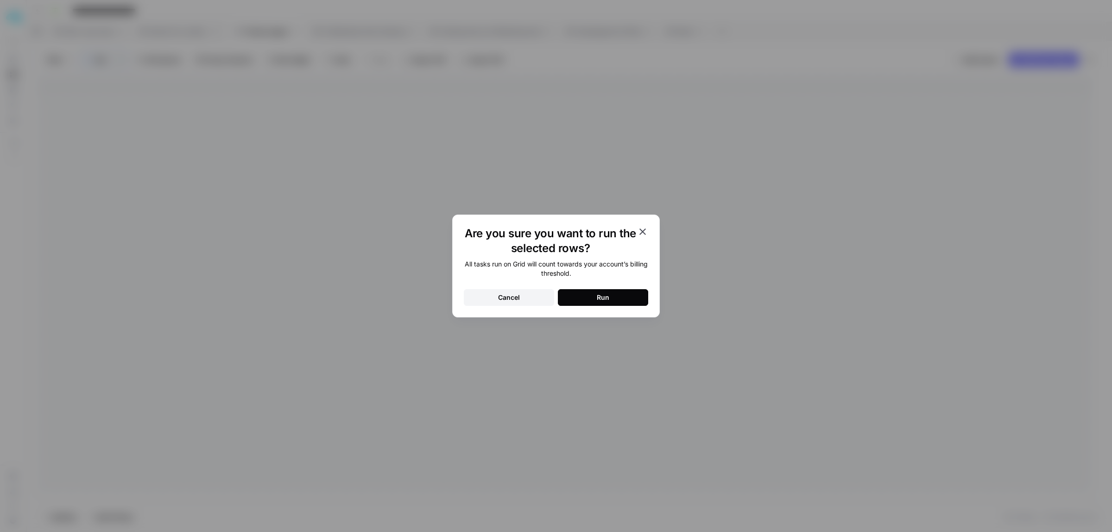
click at [611, 296] on button "Run" at bounding box center [603, 297] width 90 height 17
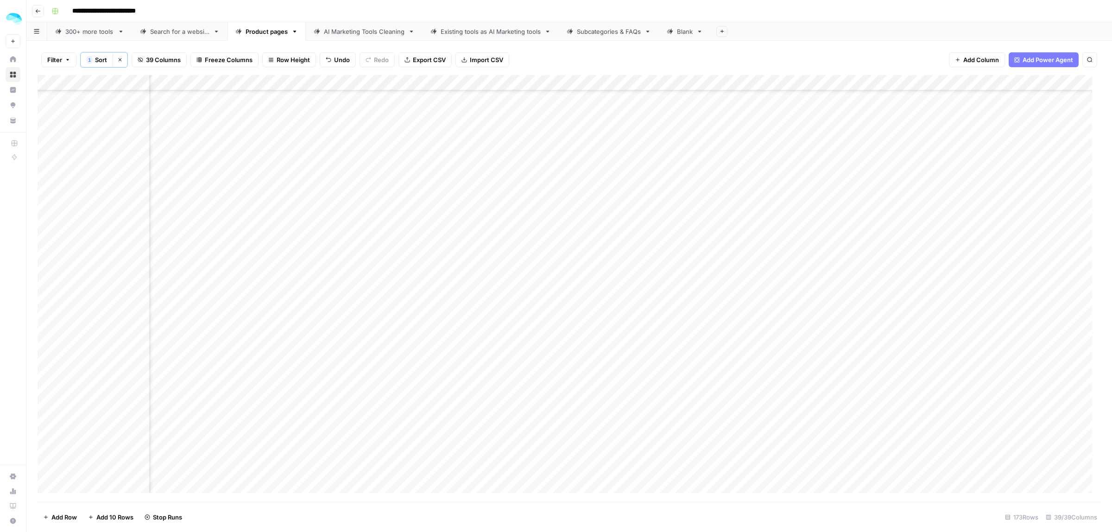
scroll to position [1295, 3787]
click at [949, 84] on div "Add Column" at bounding box center [569, 288] width 1063 height 427
click at [1050, 188] on div "Add Column" at bounding box center [1075, 283] width 51 height 417
click at [729, 82] on div "Add Column" at bounding box center [569, 288] width 1063 height 427
click at [577, 151] on span "Filter" at bounding box center [596, 148] width 81 height 9
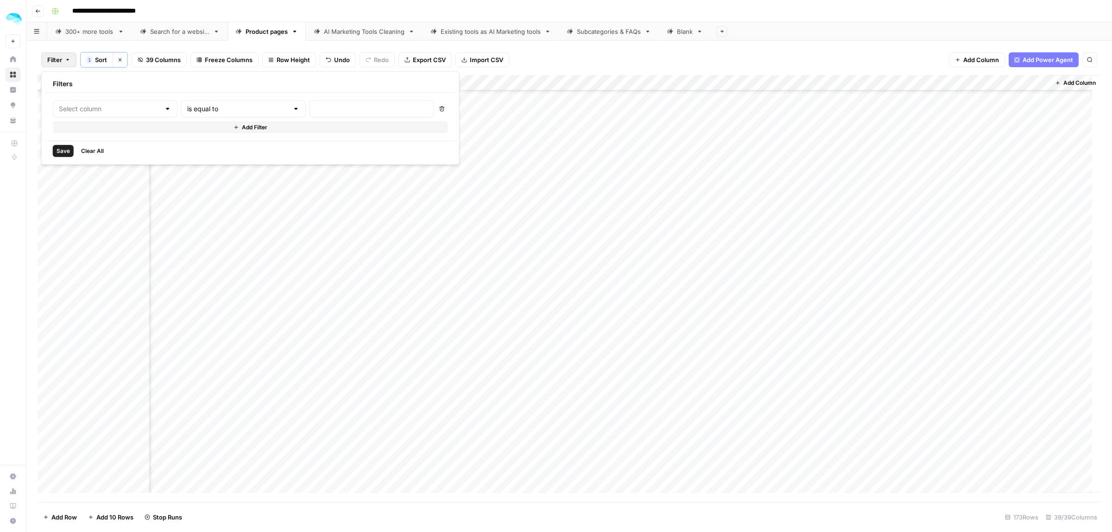
type input "FAQ"
click at [87, 105] on input "text" at bounding box center [109, 108] width 101 height 9
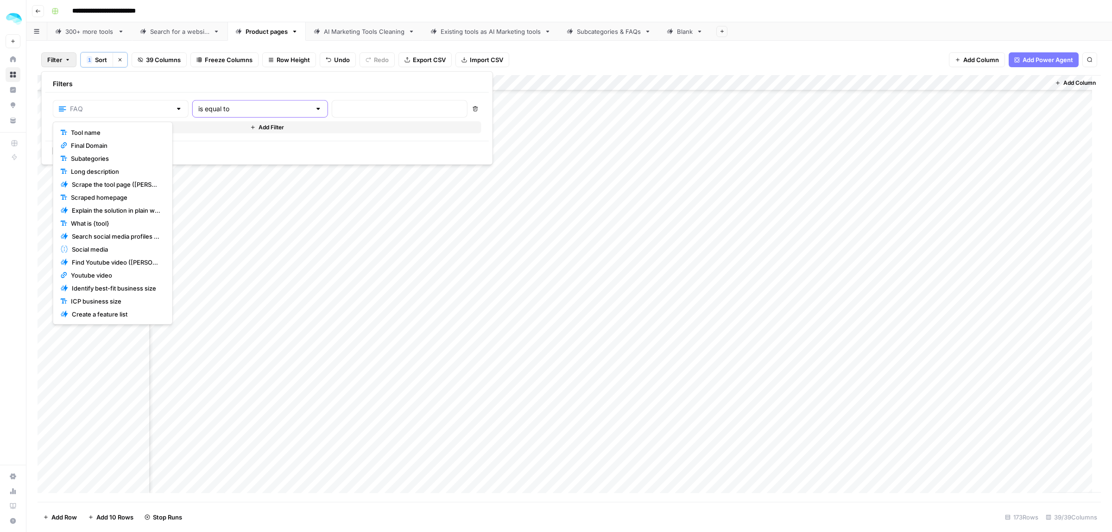
type input "FAQ"
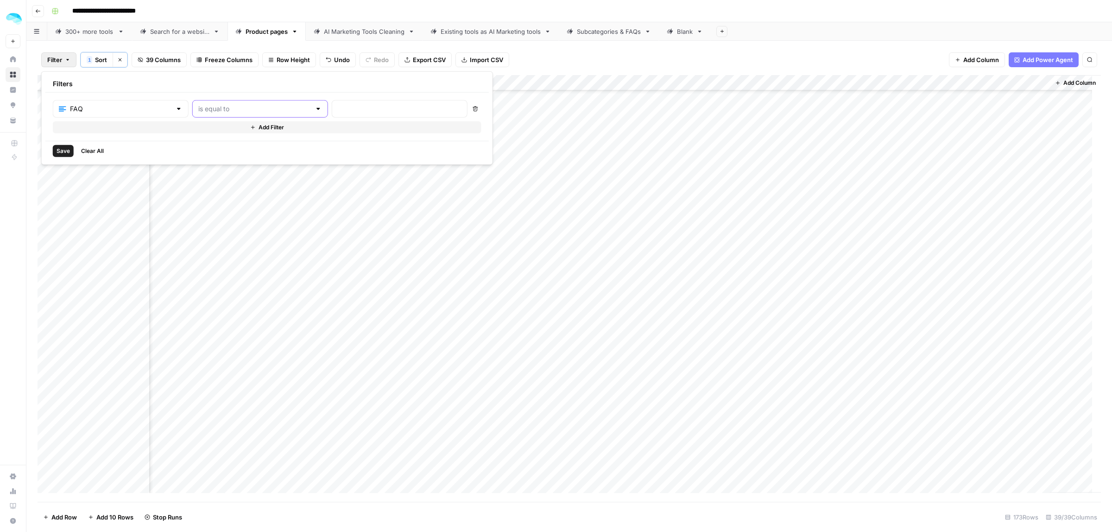
click at [214, 110] on input "text" at bounding box center [254, 108] width 113 height 9
click at [221, 146] on span "is empty" at bounding box center [234, 145] width 101 height 9
type input "is empty"
click at [65, 155] on span "Save" at bounding box center [63, 151] width 13 height 8
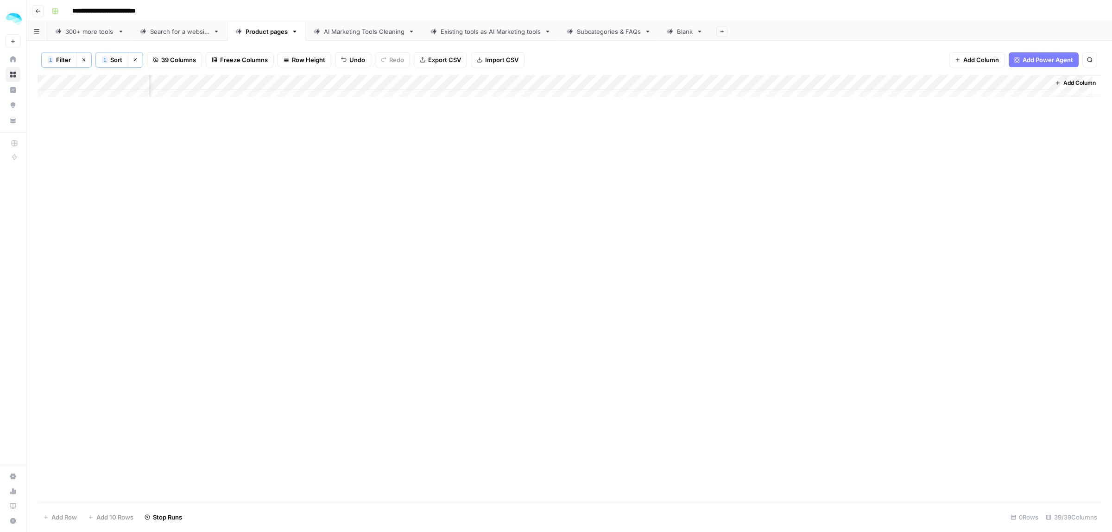
scroll to position [0, 3779]
click at [730, 82] on div "Add Column" at bounding box center [569, 90] width 1063 height 31
type input "FAQ"
click at [575, 151] on span "Filter" at bounding box center [604, 148] width 81 height 9
click at [199, 105] on input "text" at bounding box center [255, 108] width 113 height 9
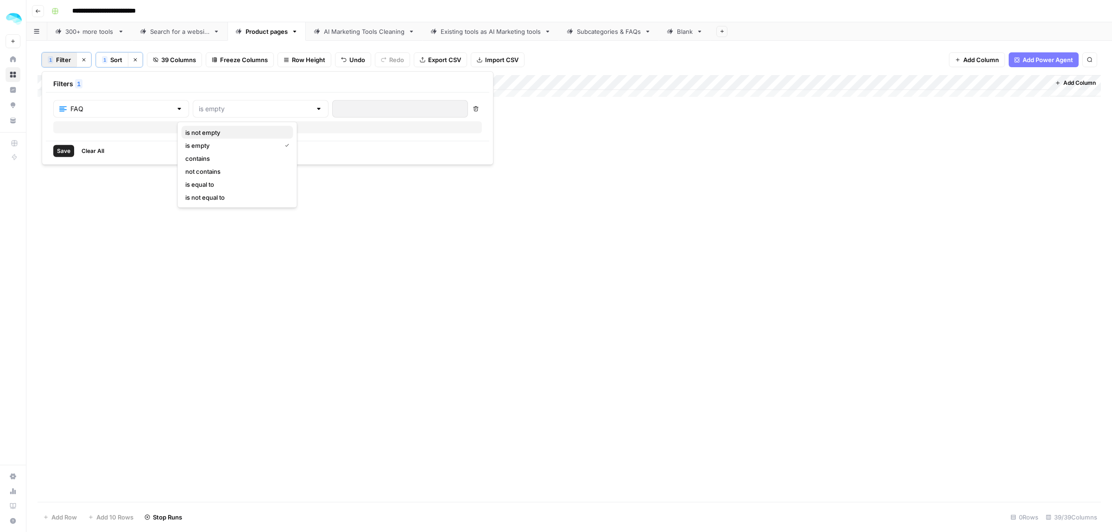
click at [216, 134] on span "is not empty" at bounding box center [235, 132] width 101 height 9
type input "is not empty"
click at [87, 153] on span "Clear All" at bounding box center [93, 151] width 23 height 8
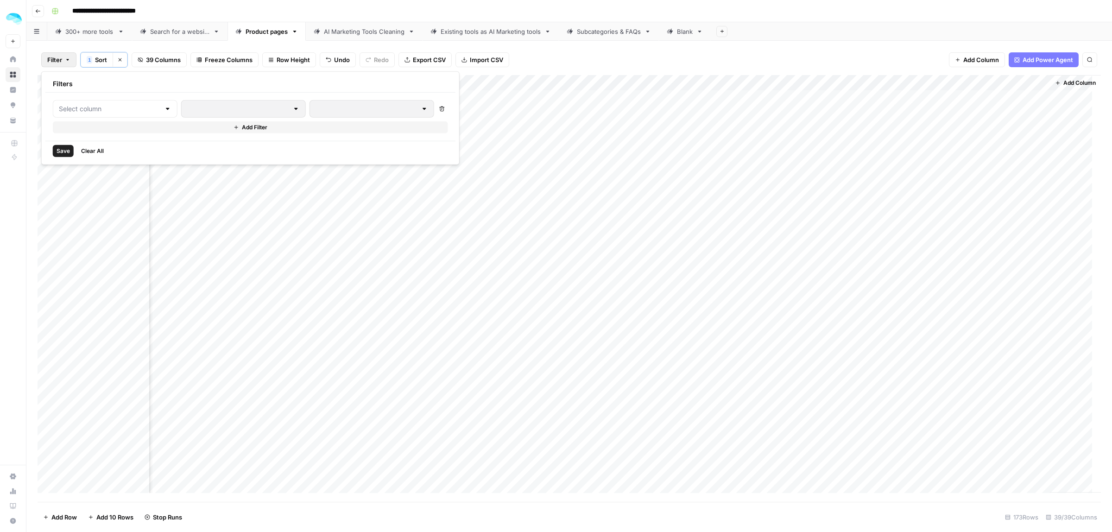
click at [603, 177] on div "Add Column" at bounding box center [569, 288] width 1063 height 427
click at [432, 178] on div "Add Column" at bounding box center [569, 288] width 1063 height 427
click at [454, 82] on div "Add Column" at bounding box center [569, 288] width 1063 height 427
click at [413, 144] on span "Filter" at bounding box center [437, 148] width 81 height 9
click at [216, 109] on input "text" at bounding box center [253, 108] width 112 height 9
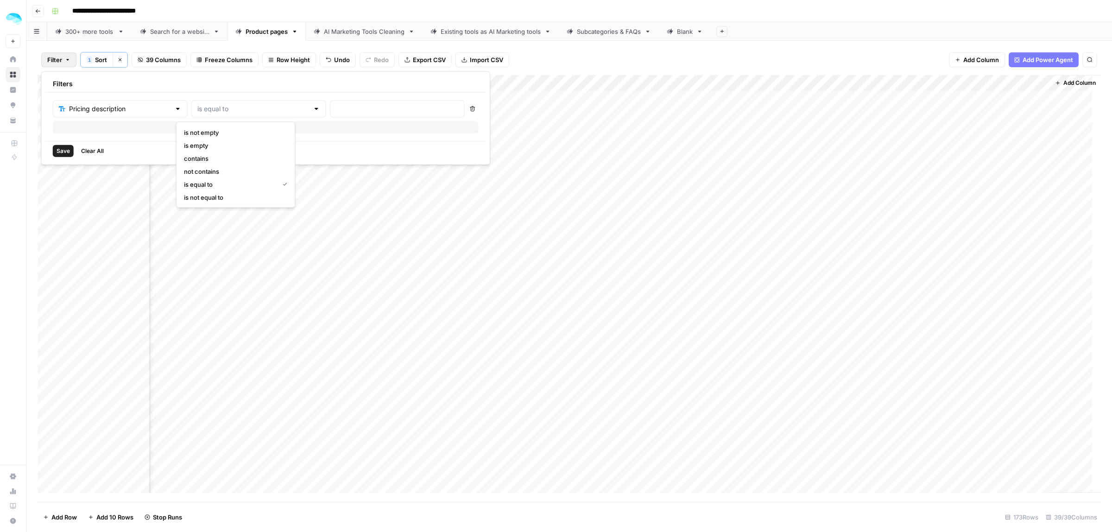
click at [211, 146] on span "is empty" at bounding box center [234, 145] width 100 height 9
type input "is empty"
click at [58, 152] on span "Save" at bounding box center [63, 151] width 13 height 8
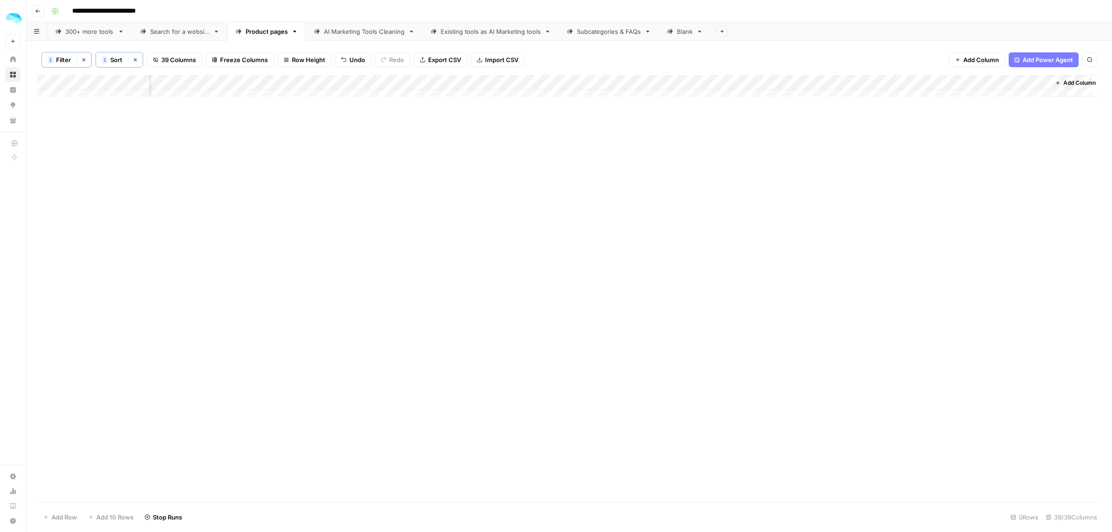
click at [455, 82] on div "Add Column" at bounding box center [569, 90] width 1063 height 31
click at [409, 145] on span "Filter" at bounding box center [437, 148] width 81 height 9
click at [94, 150] on span "Clear All" at bounding box center [93, 151] width 23 height 8
click at [622, 56] on div "Filter 1 Sort Clear sorts 39 Columns Freeze Columns Row Height Undo Redo Export…" at bounding box center [569, 59] width 1063 height 31
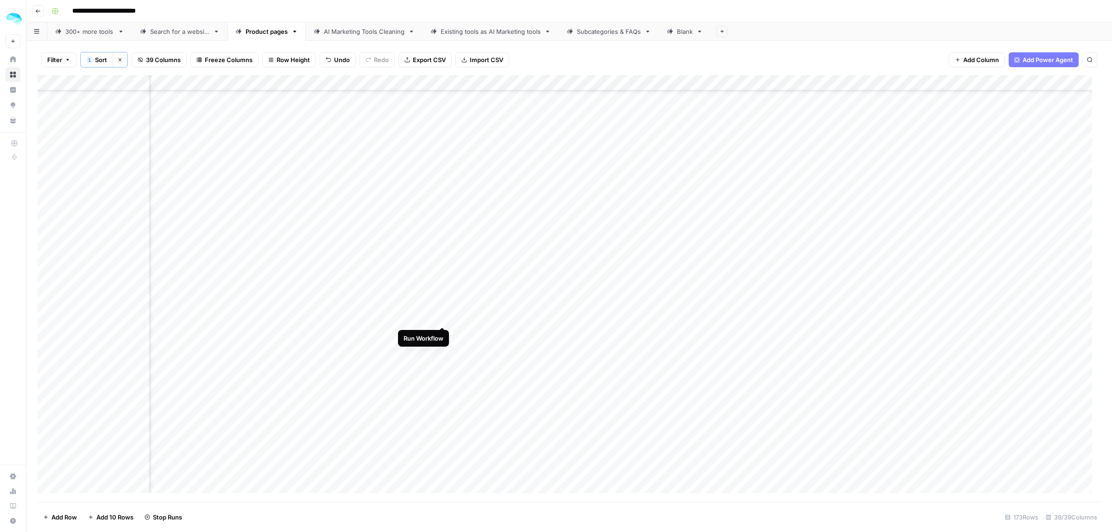
click at [441, 314] on div "Add Column" at bounding box center [569, 288] width 1063 height 427
click at [439, 299] on div "Add Column" at bounding box center [569, 288] width 1063 height 427
